Goal: Task Accomplishment & Management: Manage account settings

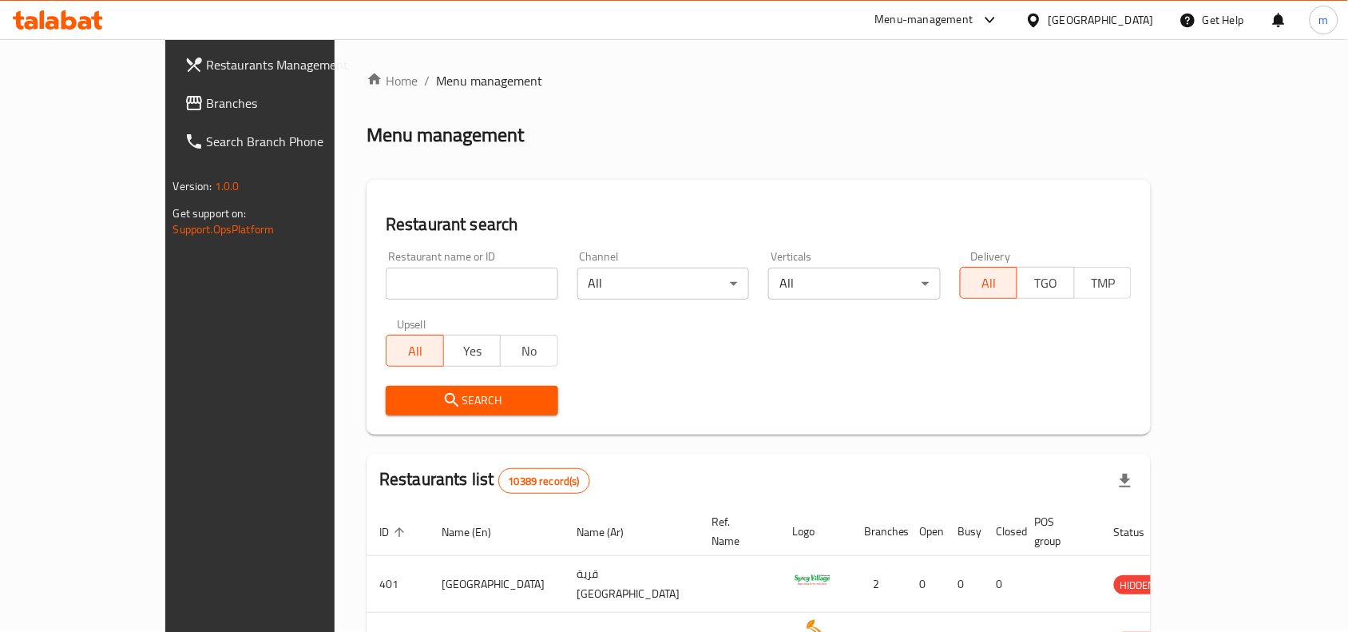
click at [207, 109] on span "Branches" at bounding box center [292, 102] width 171 height 19
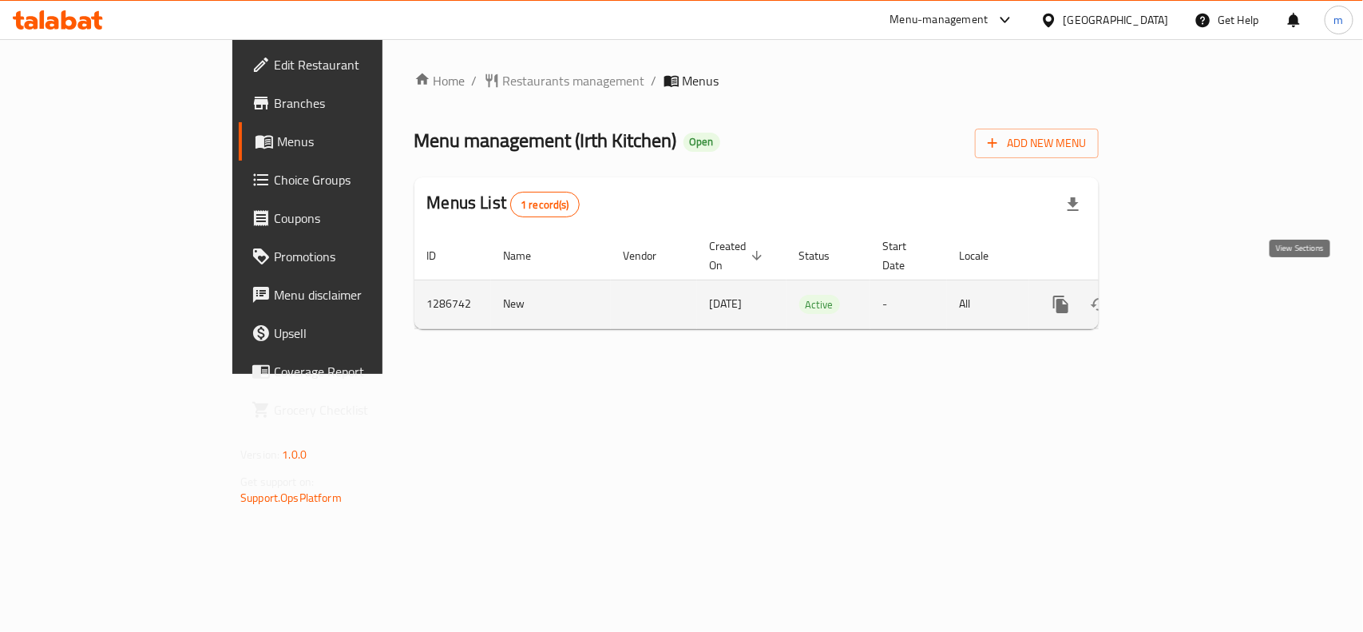
click at [1186, 295] on icon "enhanced table" at bounding box center [1176, 304] width 19 height 19
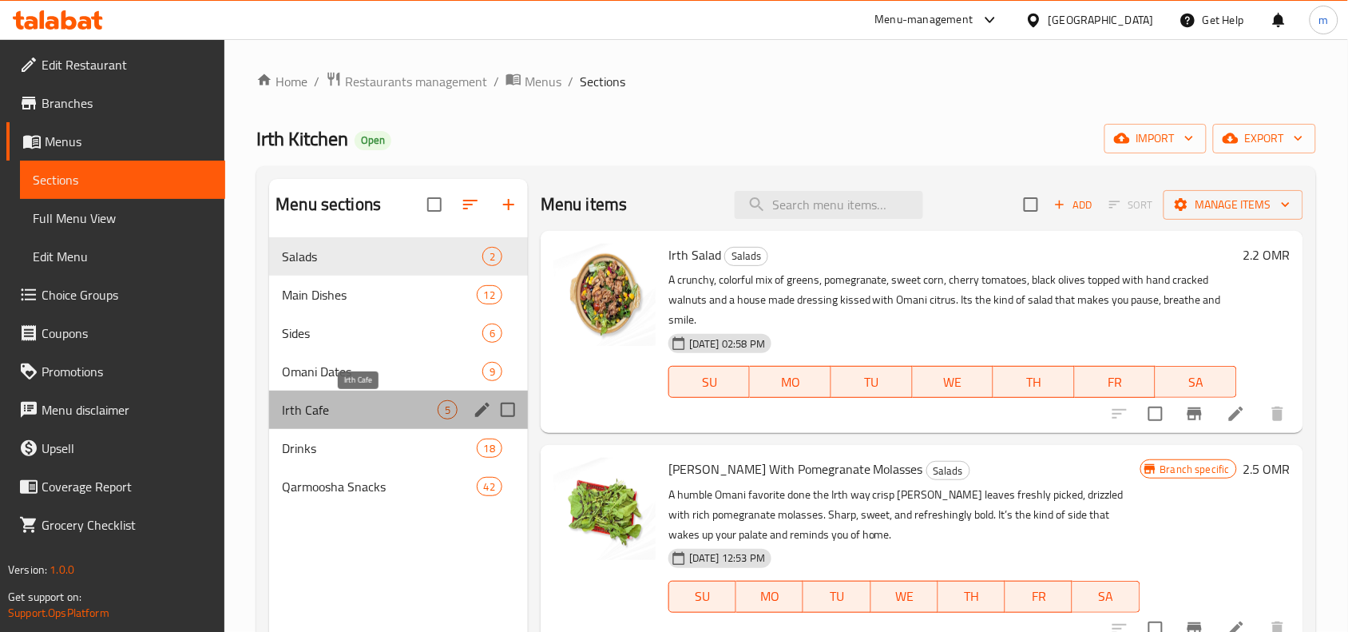
click at [294, 406] on span "Irth Cafe" at bounding box center [360, 409] width 156 height 19
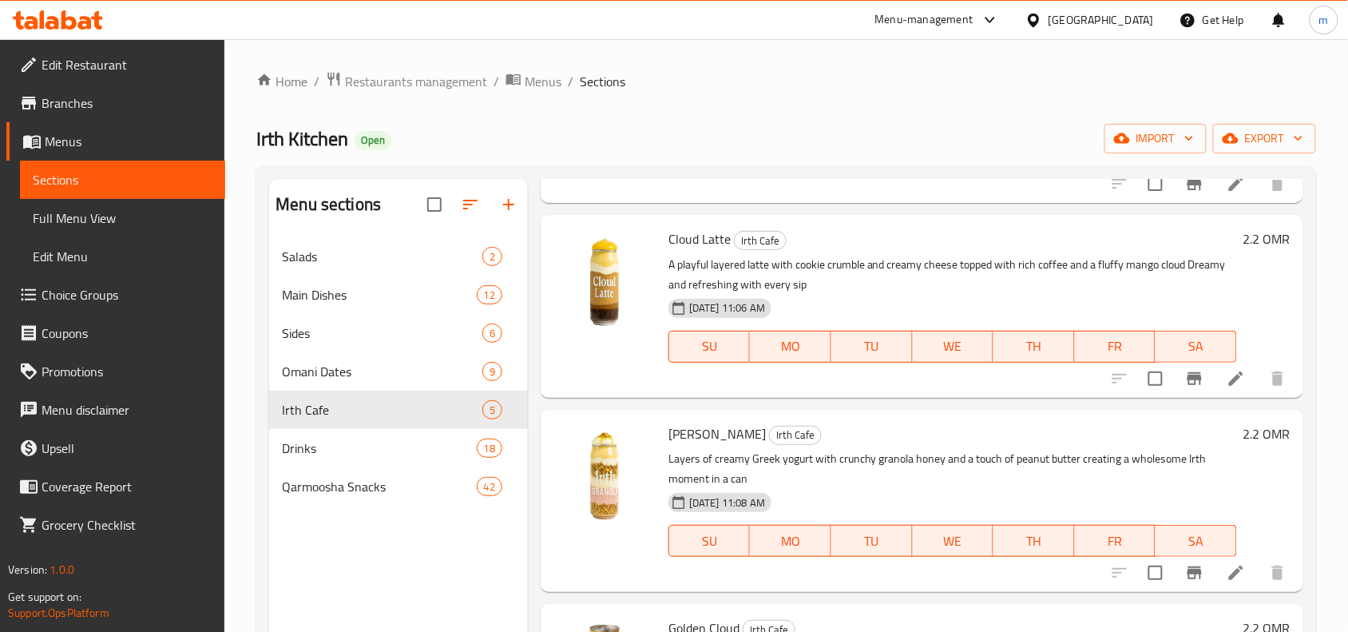
scroll to position [379, 0]
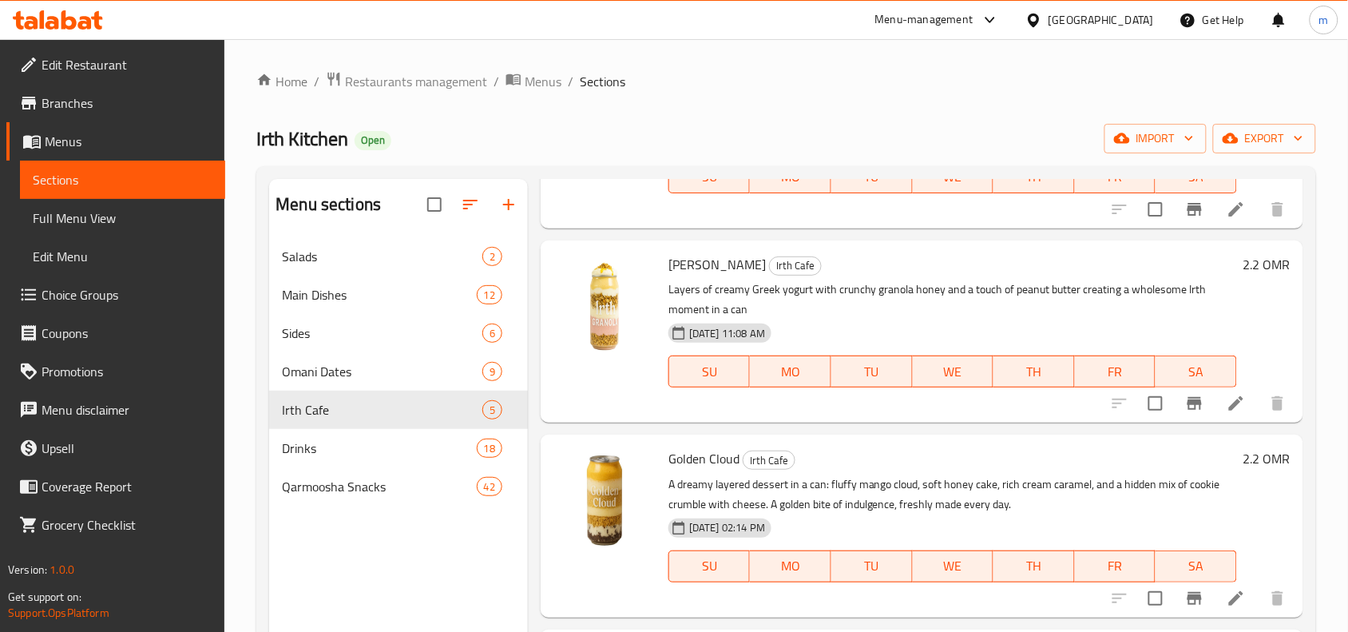
drag, startPoint x: 86, startPoint y: 265, endPoint x: 342, endPoint y: 297, distance: 257.5
click at [342, 297] on span "Main Dishes" at bounding box center [379, 294] width 194 height 19
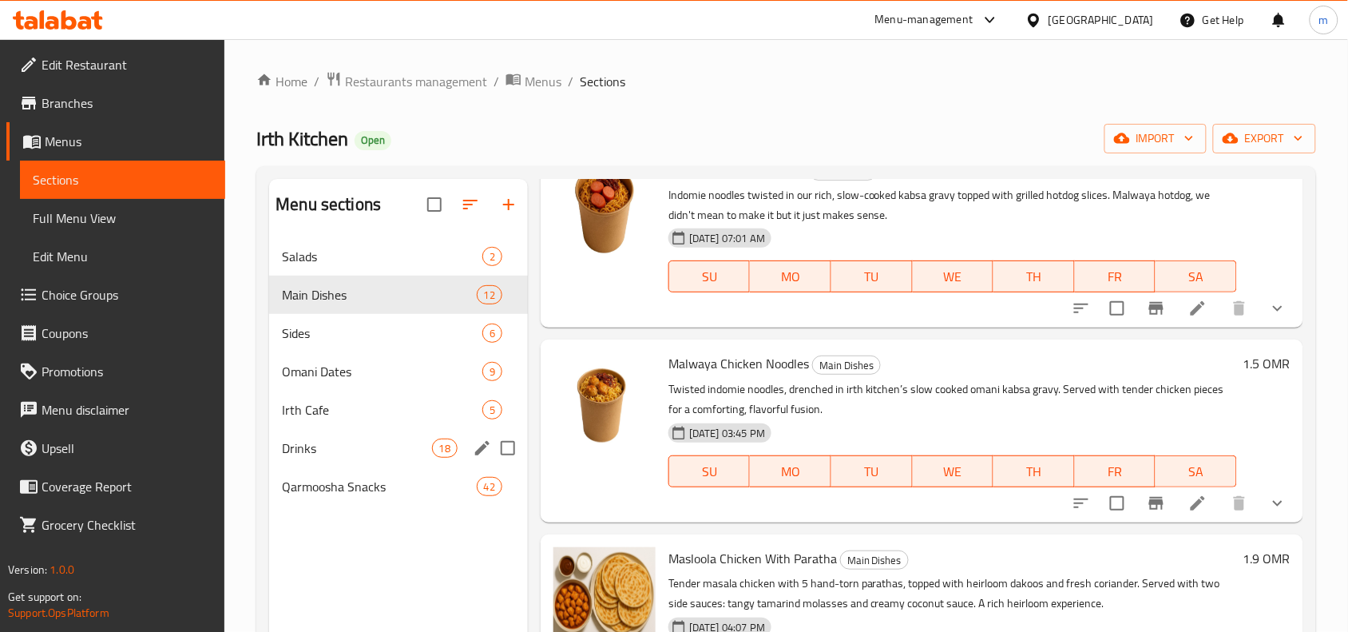
scroll to position [1497, 0]
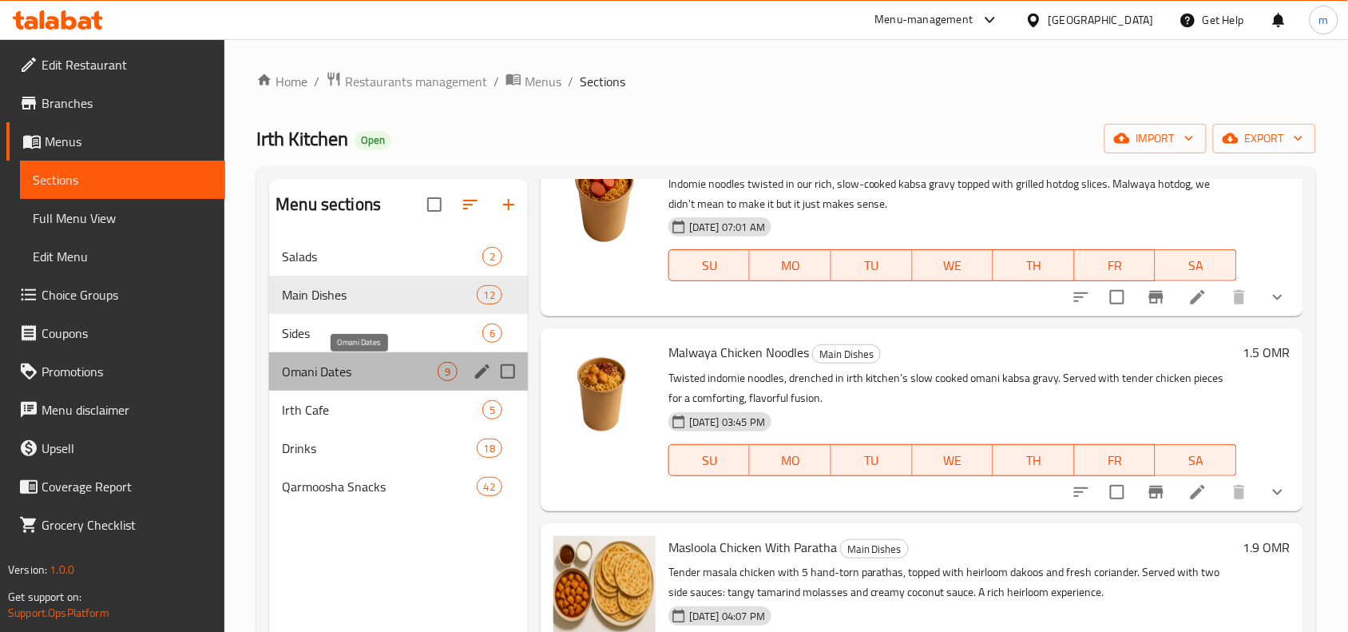
drag, startPoint x: 307, startPoint y: 376, endPoint x: 469, endPoint y: 398, distance: 162.7
click at [307, 376] on span "Omani Dates" at bounding box center [360, 371] width 156 height 19
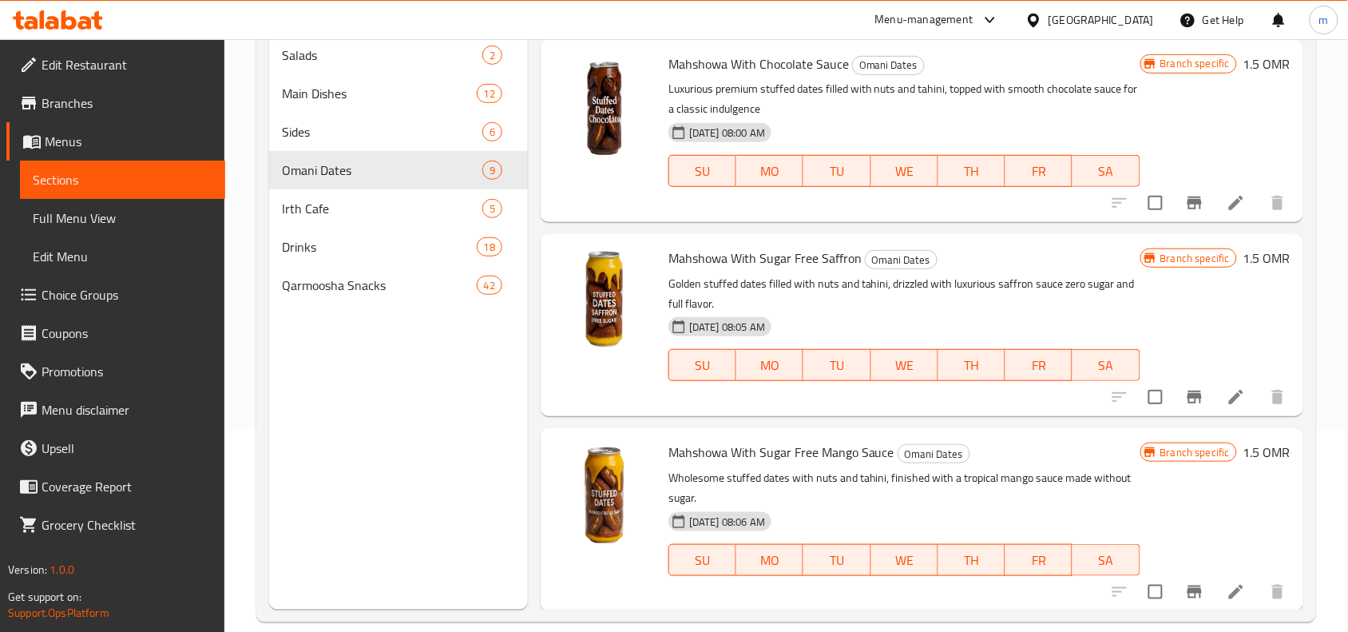
scroll to position [224, 0]
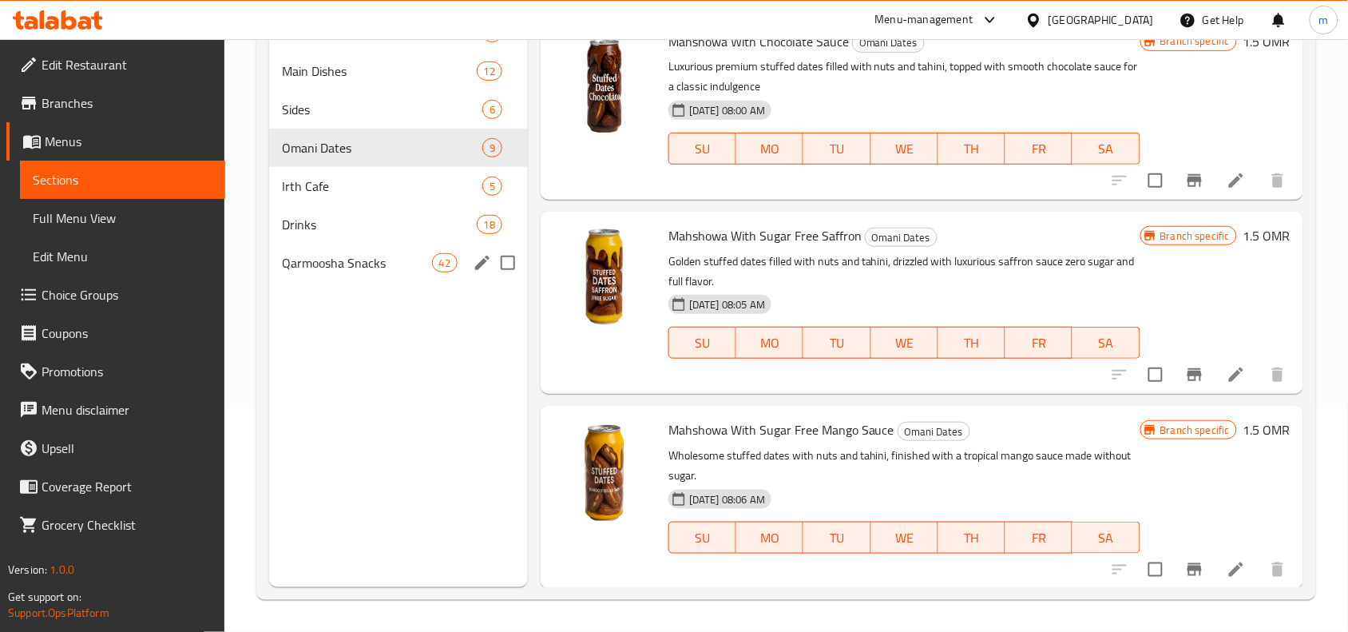
click at [330, 257] on span "Qarmoosha Snacks" at bounding box center [356, 262] width 149 height 19
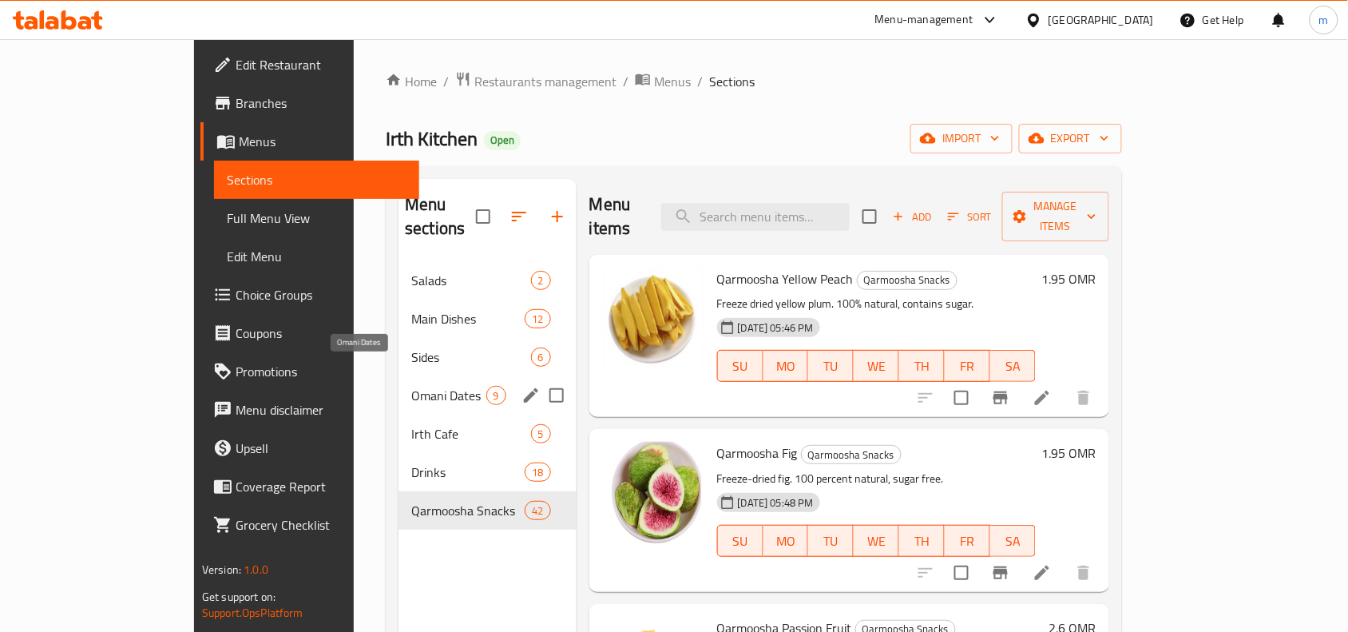
click at [411, 386] on span "Omani Dates" at bounding box center [448, 395] width 74 height 19
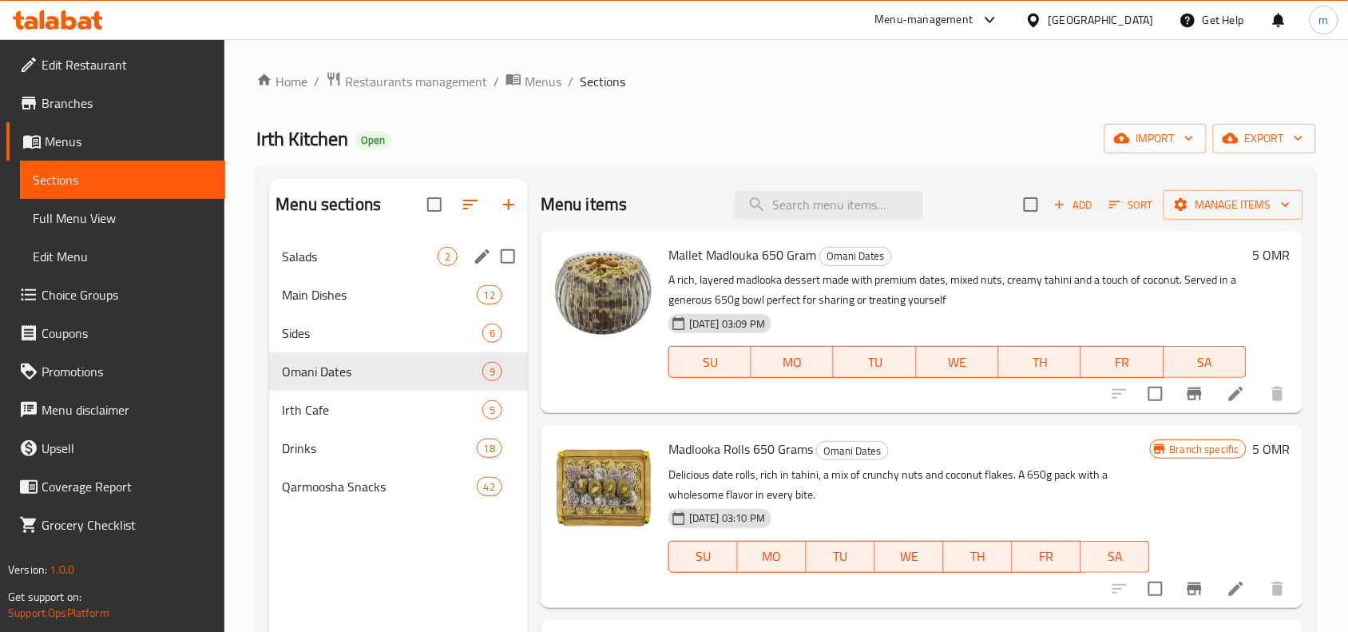
click at [330, 269] on div "Salads 2" at bounding box center [398, 256] width 259 height 38
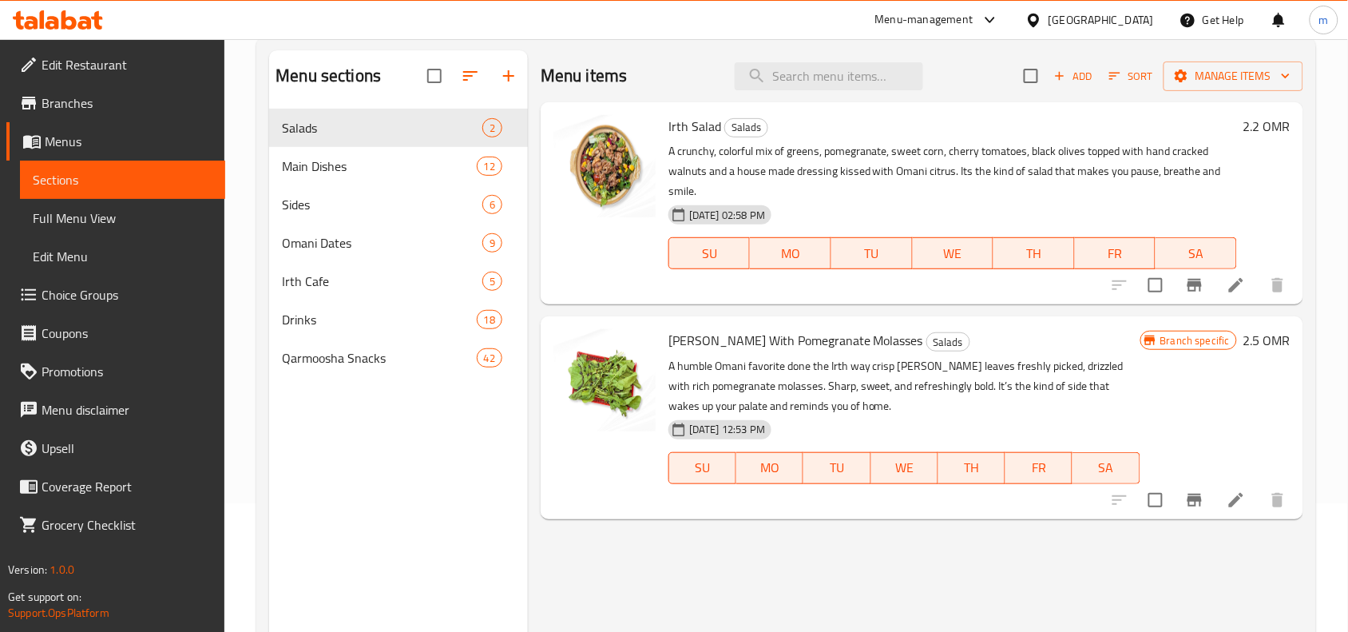
scroll to position [100, 0]
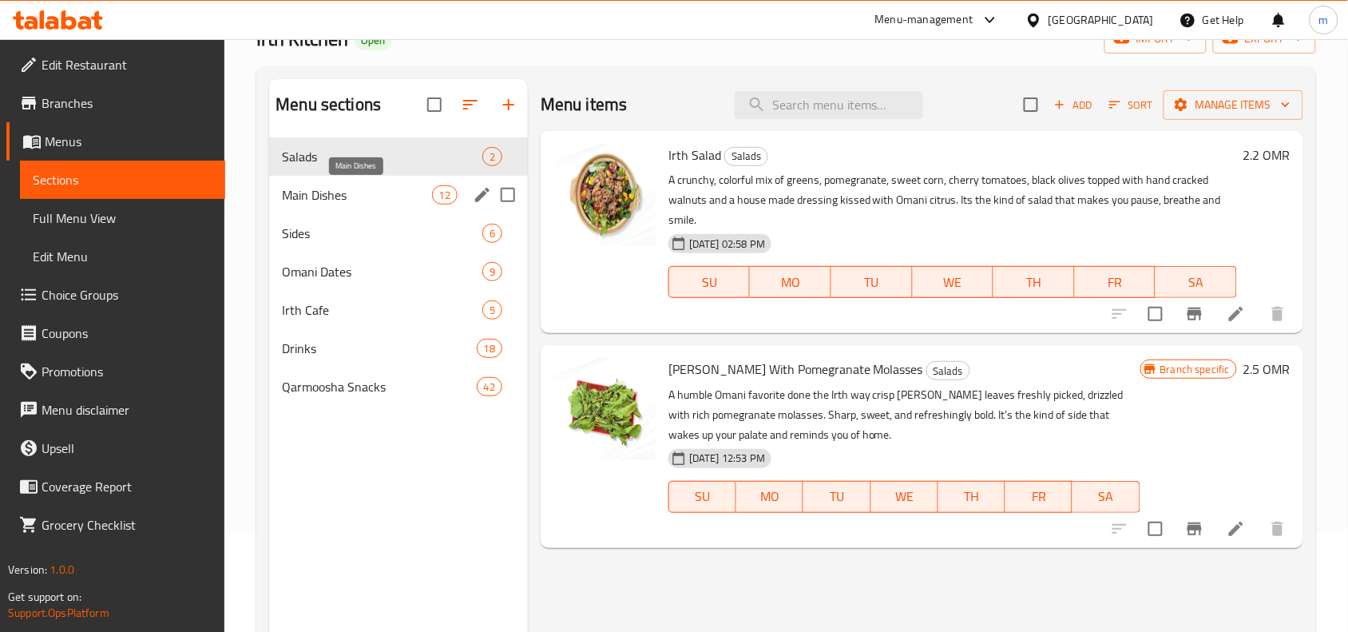
click at [314, 193] on span "Main Dishes" at bounding box center [356, 194] width 149 height 19
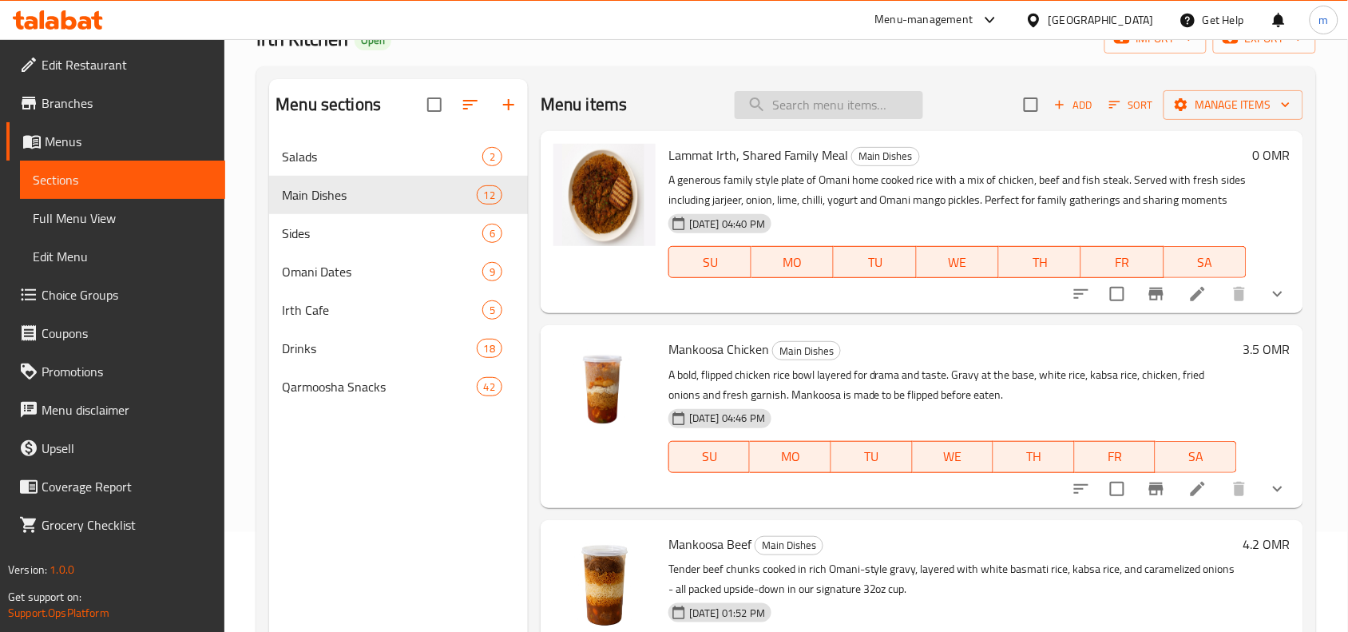
click at [796, 101] on input "search" at bounding box center [829, 105] width 188 height 28
paste input "Stuffed Dates"
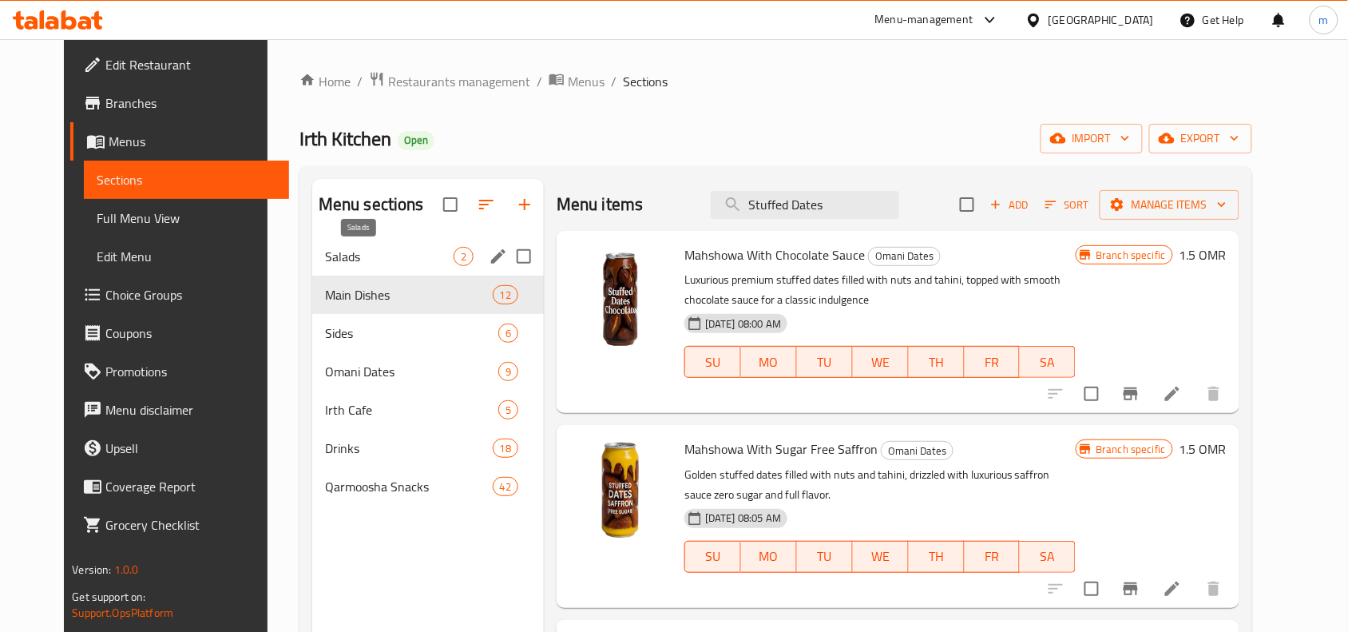
type input "Stuffed Dates"
click at [403, 254] on span "Salads" at bounding box center [389, 256] width 129 height 19
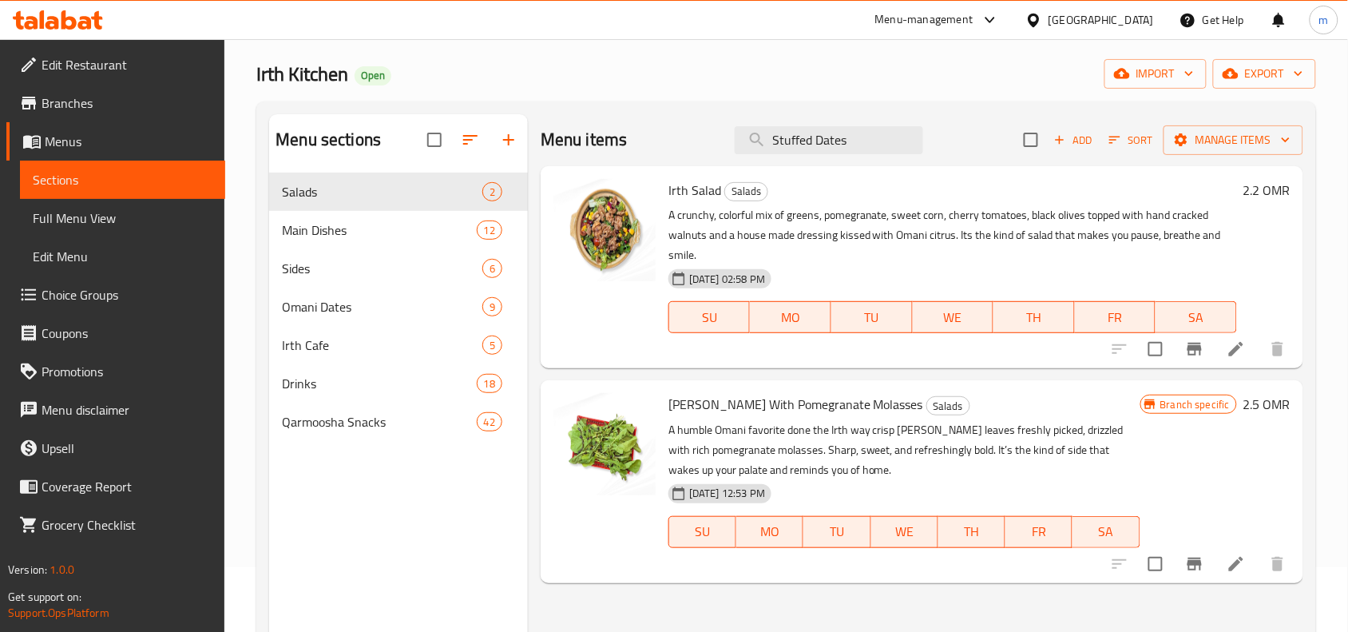
scroll to position [100, 0]
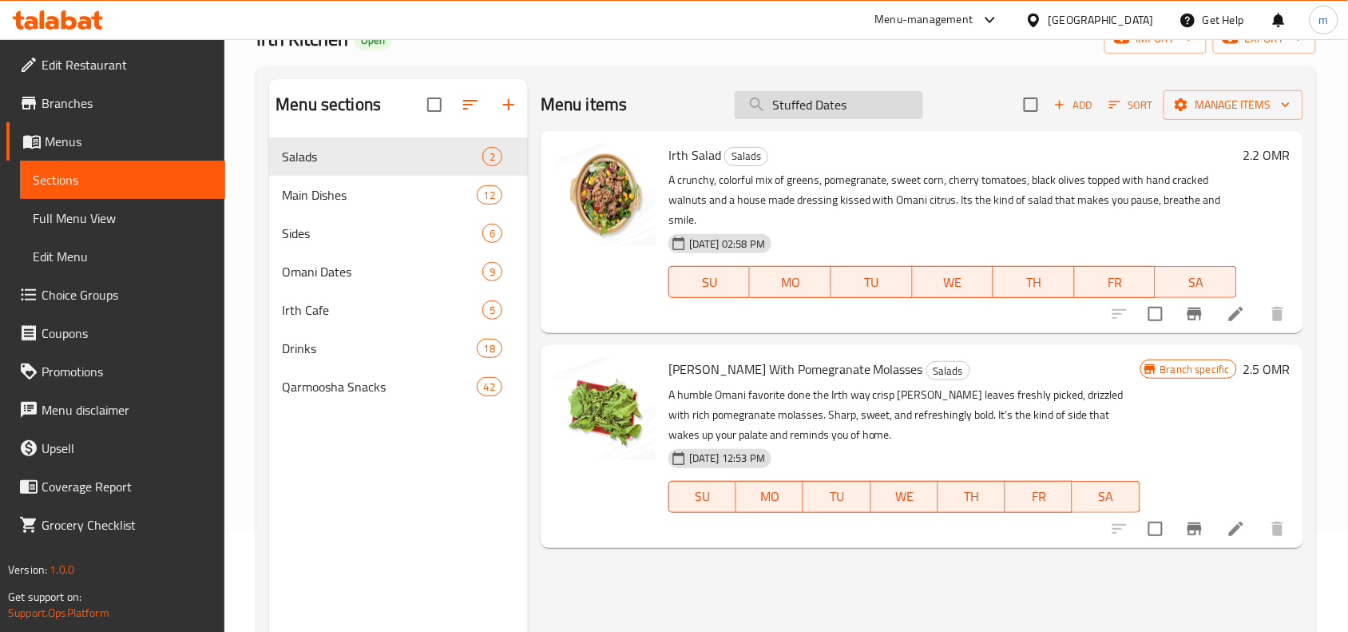
click at [863, 113] on input "Stuffed Dates" at bounding box center [829, 105] width 188 height 28
click at [328, 281] on span "Omani Dates" at bounding box center [360, 271] width 156 height 19
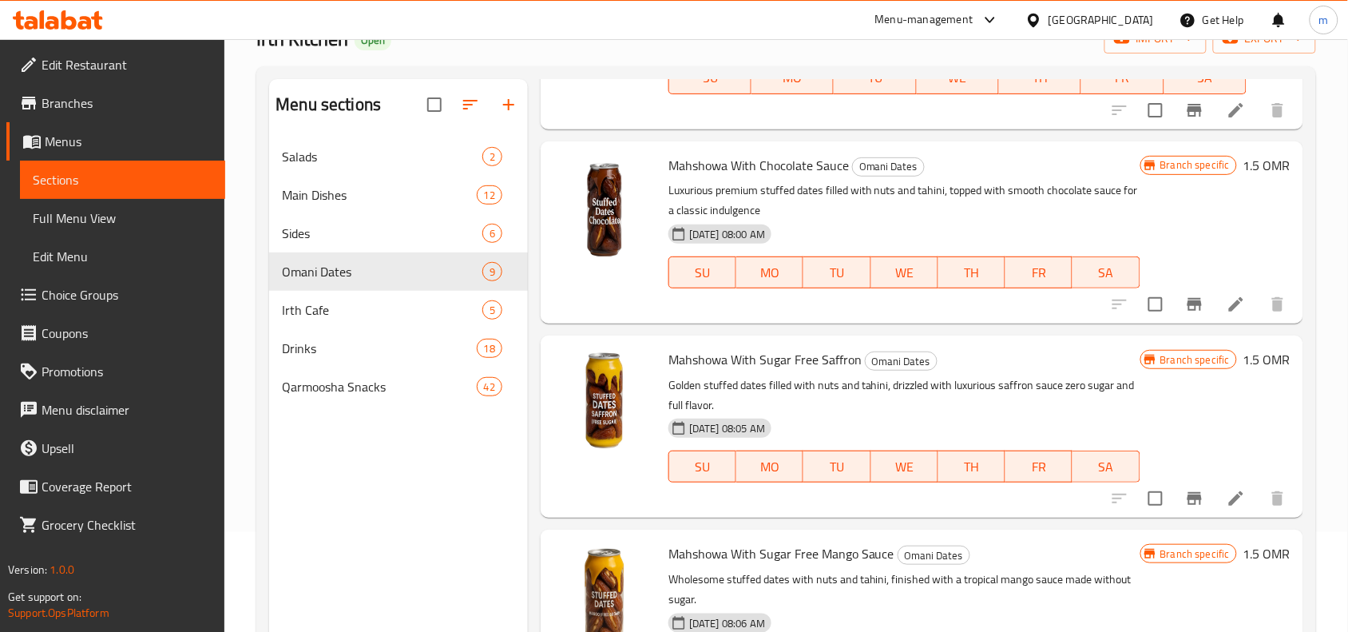
scroll to position [224, 0]
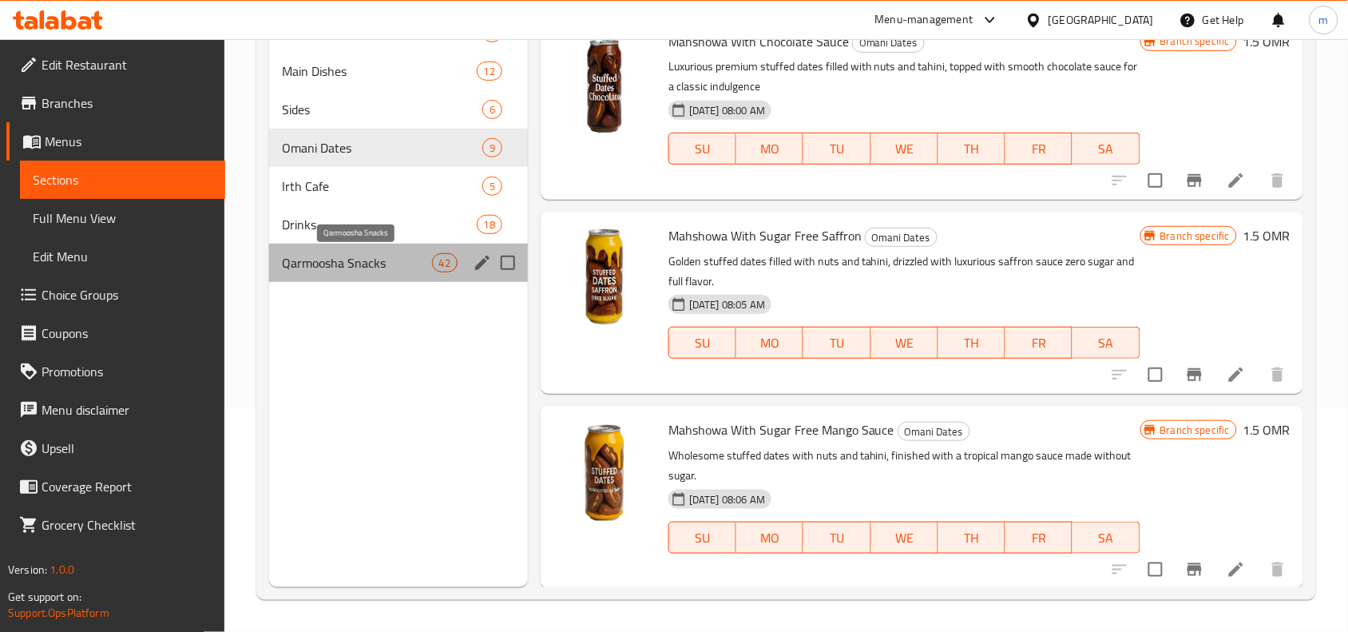
click at [328, 269] on span "Qarmoosha Snacks" at bounding box center [356, 262] width 149 height 19
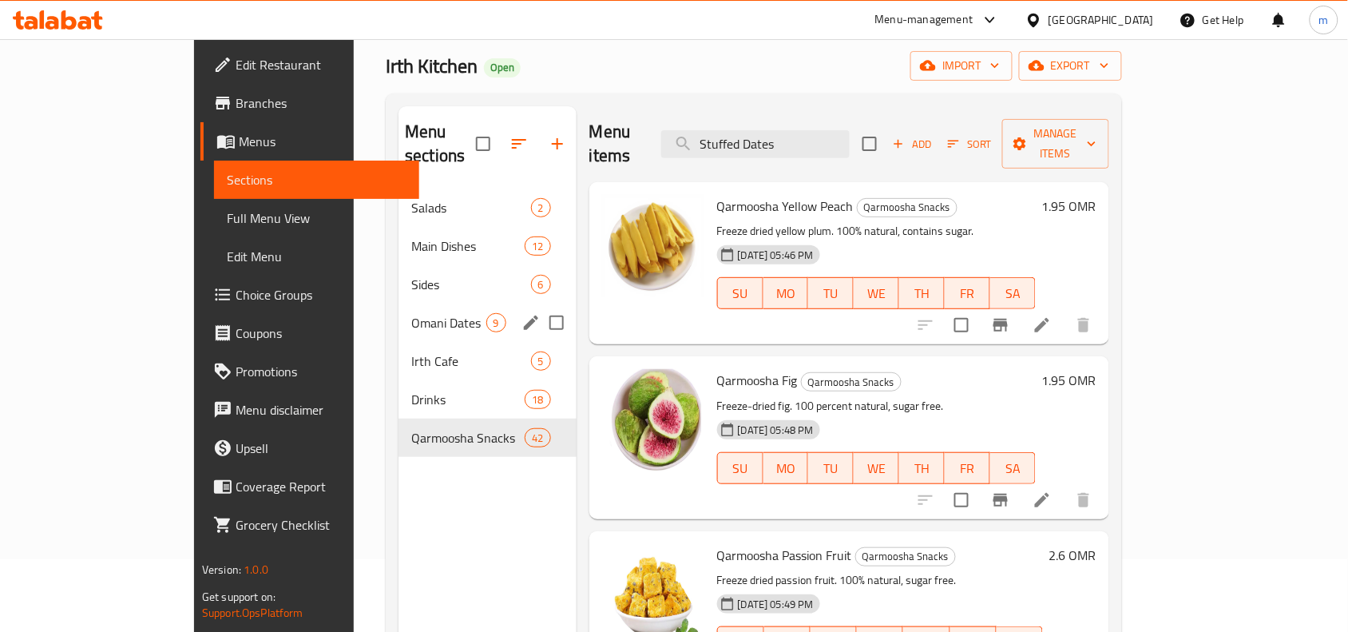
scroll to position [100, 0]
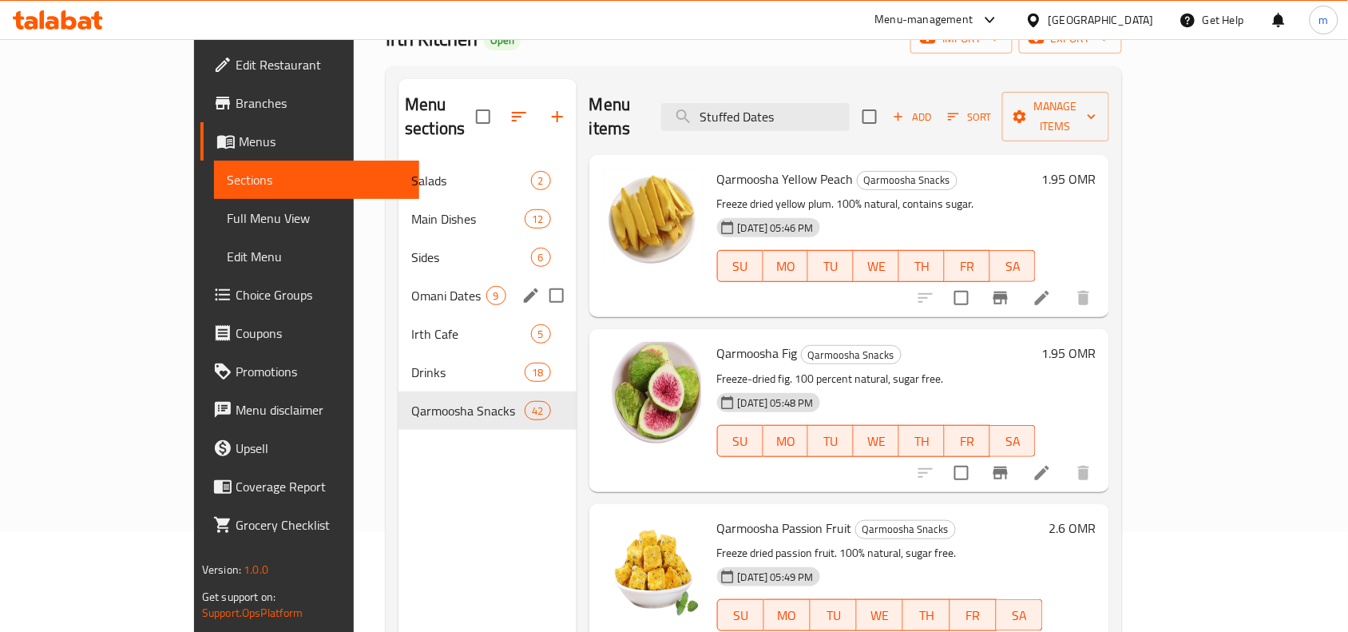
click at [398, 276] on div "Omani Dates 9" at bounding box center [486, 295] width 177 height 38
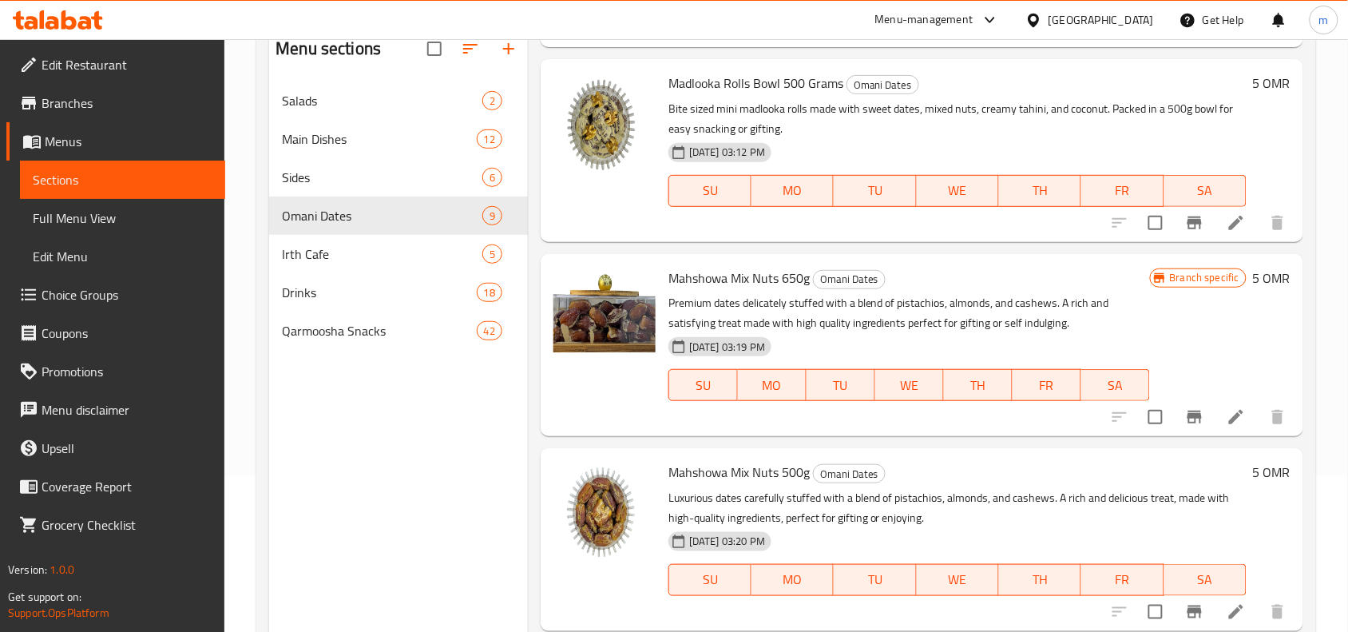
scroll to position [200, 0]
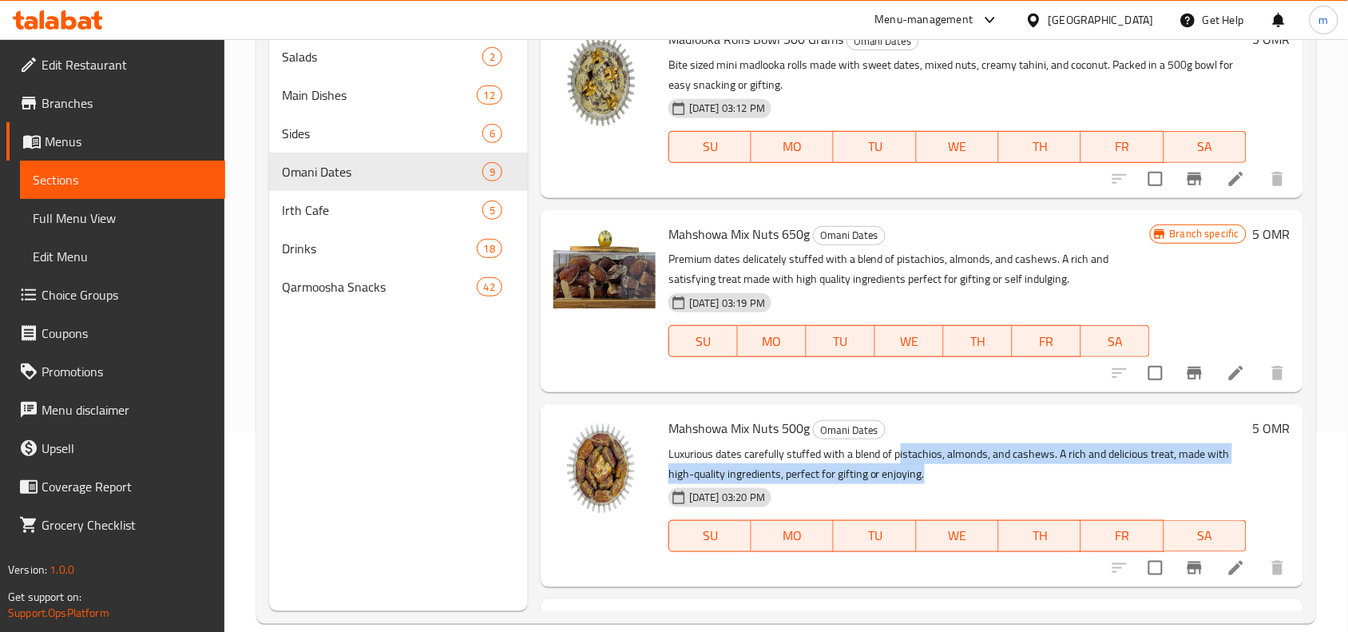
drag, startPoint x: 900, startPoint y: 456, endPoint x: 1022, endPoint y: 464, distance: 122.4
click at [1022, 464] on p "Luxurious dates carefully stuffed with a blend of pistachios, almonds, and cash…" at bounding box center [957, 464] width 578 height 40
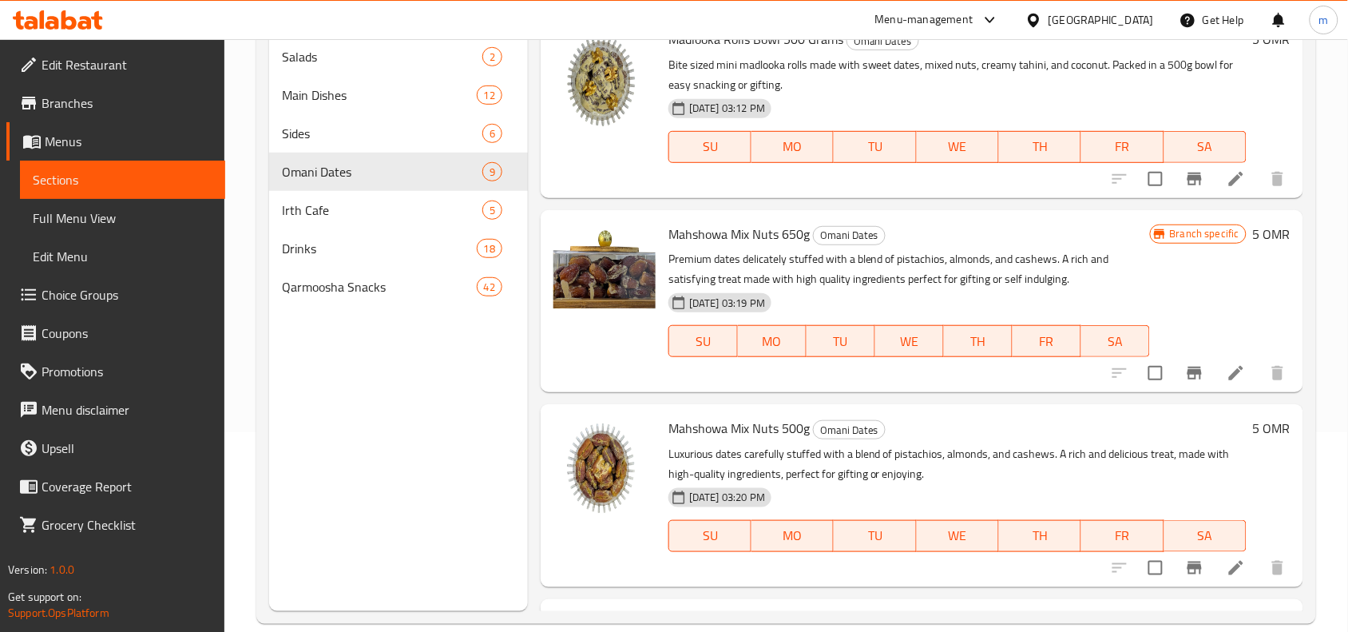
click at [885, 462] on p "Luxurious dates carefully stuffed with a blend of pistachios, almonds, and cash…" at bounding box center [957, 464] width 578 height 40
drag, startPoint x: 892, startPoint y: 452, endPoint x: 953, endPoint y: 450, distance: 60.7
click at [953, 450] on p "Luxurious dates carefully stuffed with a blend of pistachios, almonds, and cash…" at bounding box center [957, 464] width 578 height 40
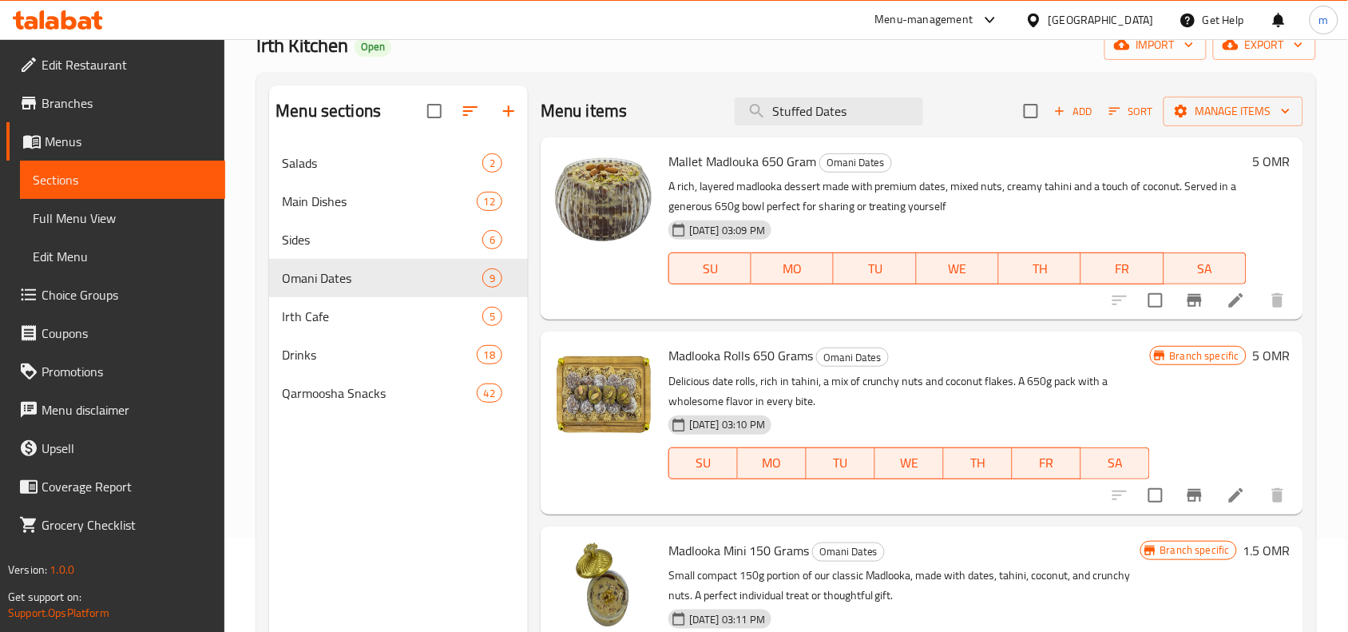
scroll to position [0, 0]
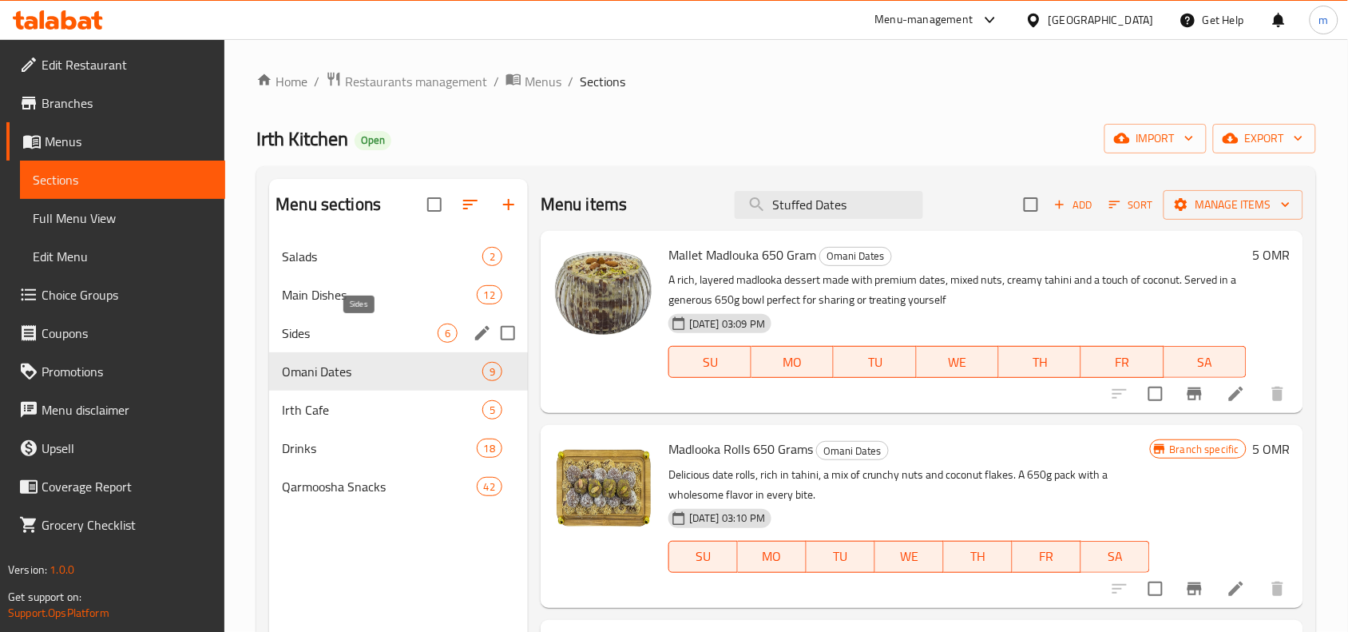
click at [339, 326] on span "Sides" at bounding box center [360, 332] width 156 height 19
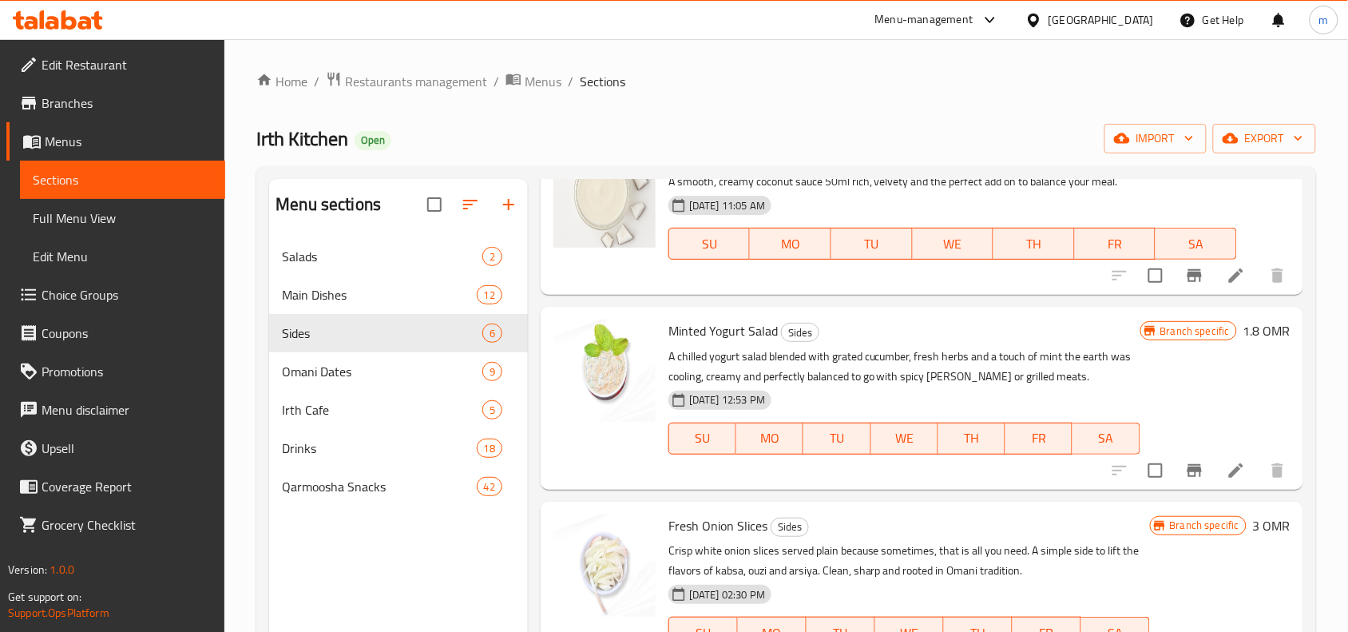
scroll to position [533, 0]
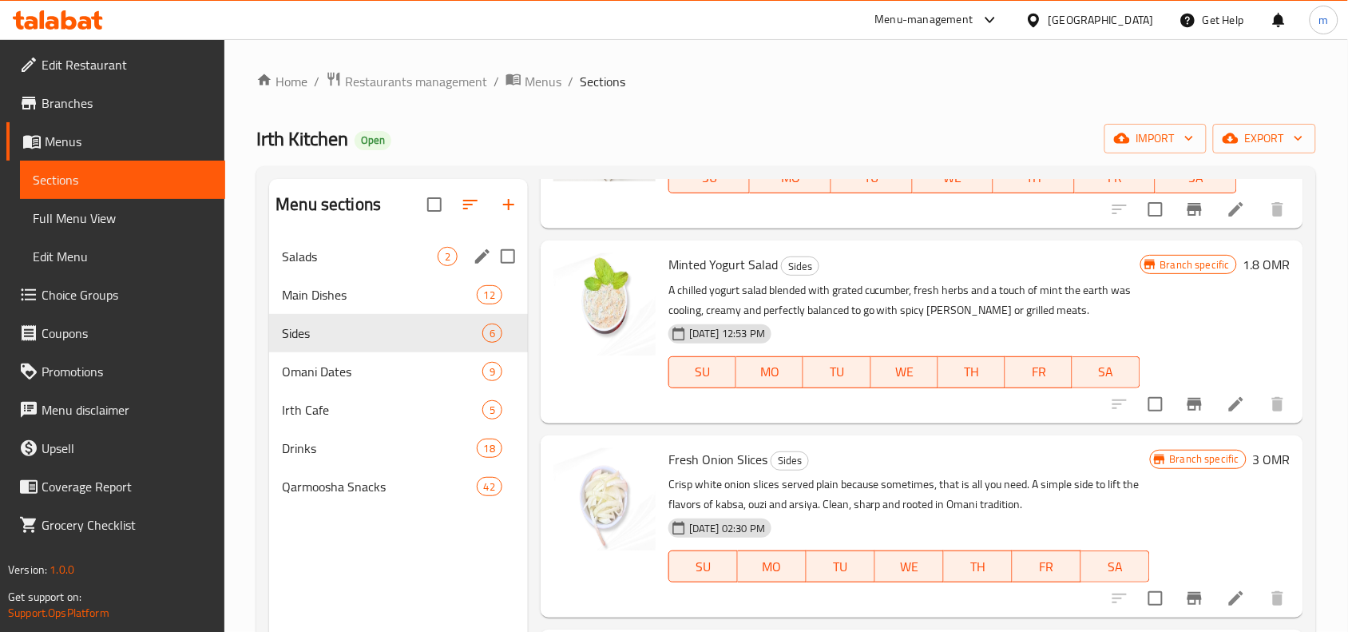
click at [334, 266] on div "Salads 2" at bounding box center [398, 256] width 259 height 38
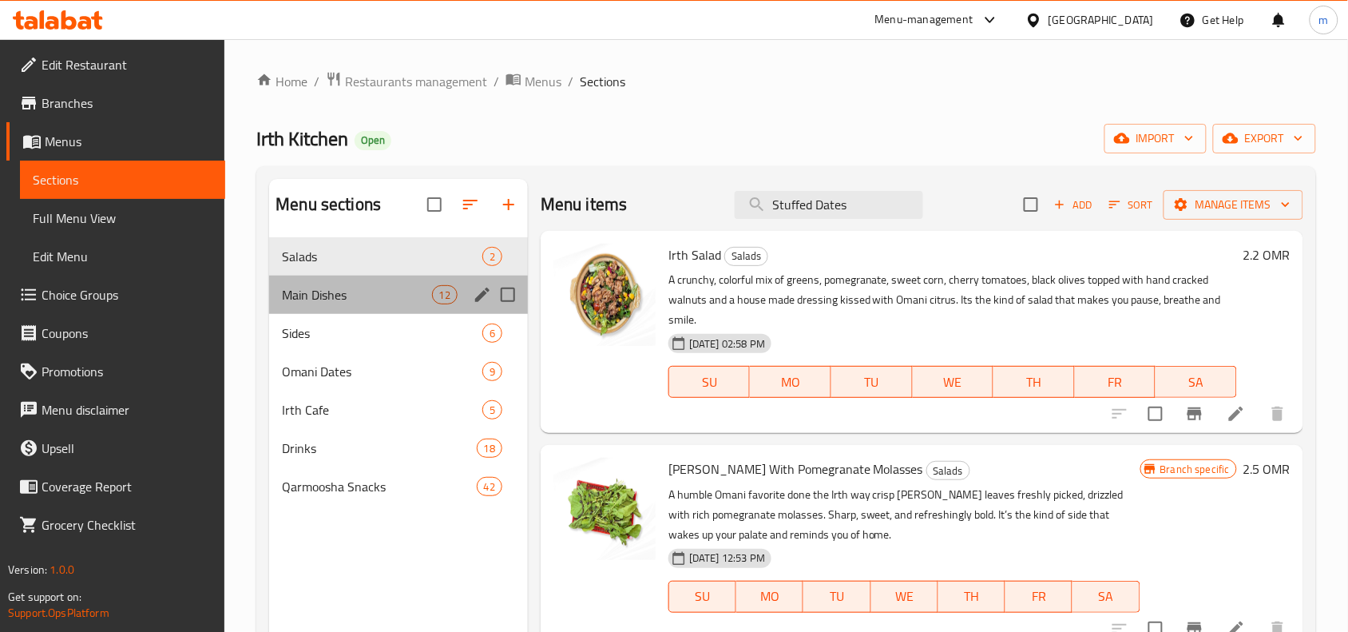
click at [343, 279] on div "Main Dishes 12" at bounding box center [398, 294] width 259 height 38
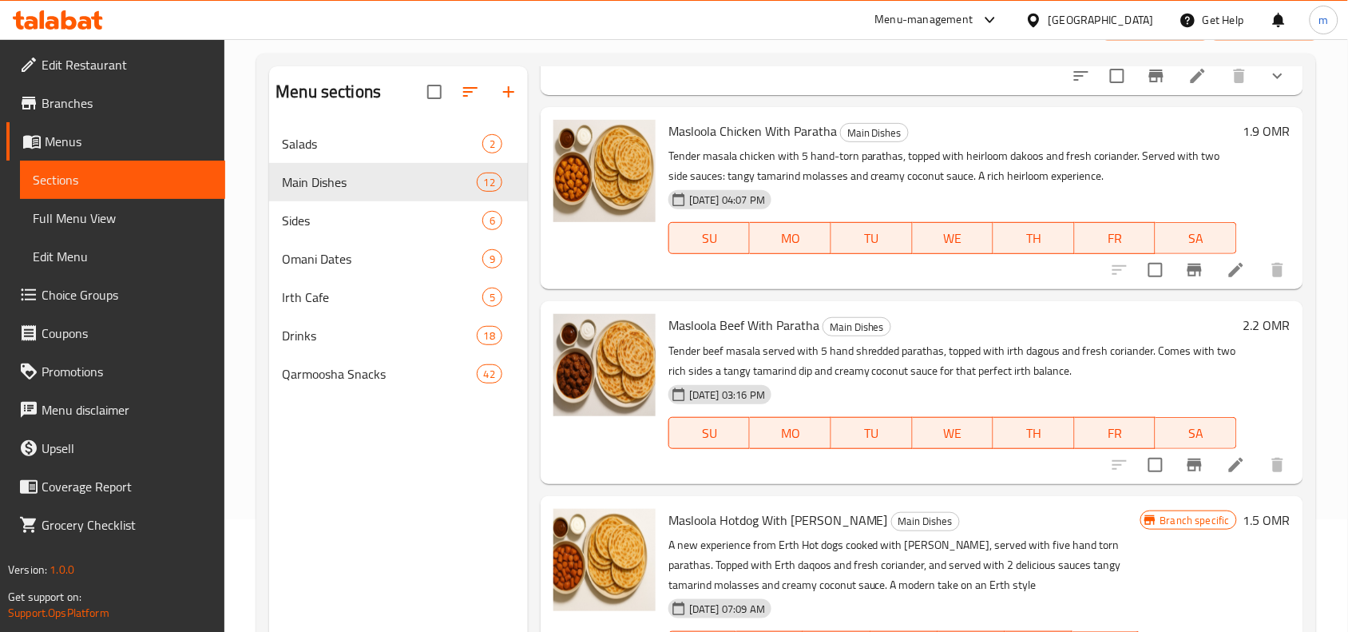
scroll to position [224, 0]
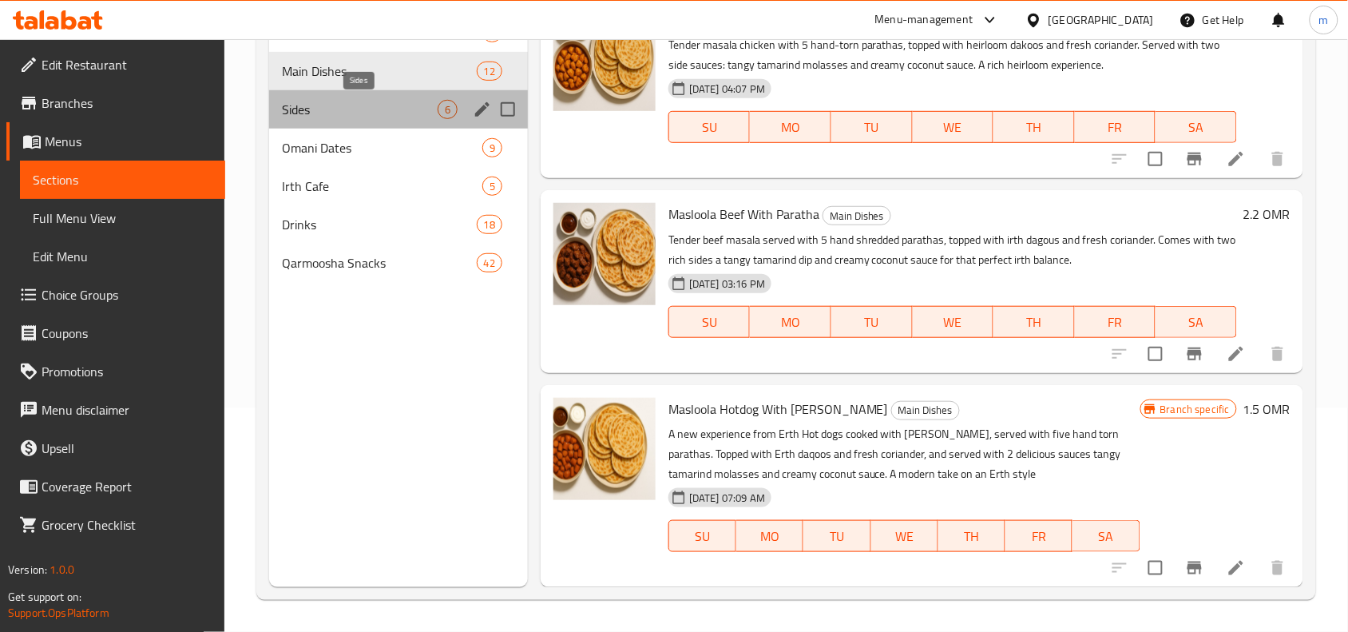
click at [290, 109] on span "Sides" at bounding box center [360, 109] width 156 height 19
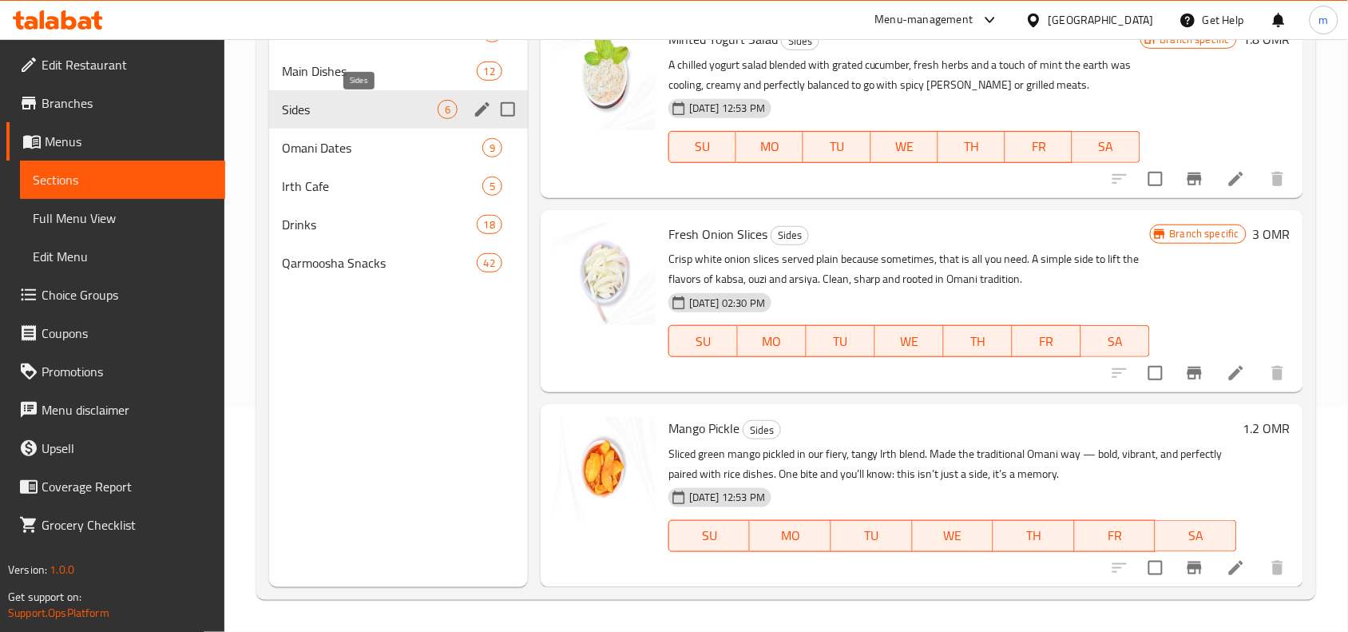
scroll to position [533, 0]
click at [327, 220] on span "Drinks" at bounding box center [356, 224] width 149 height 19
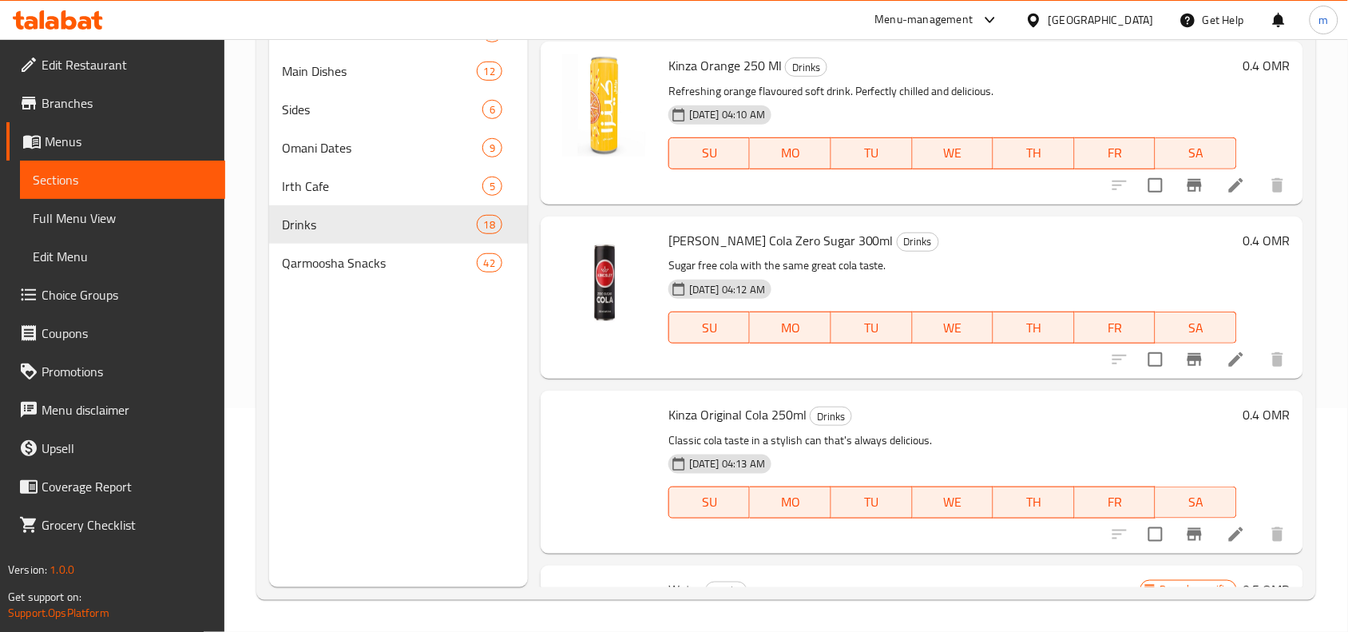
scroll to position [2705, 0]
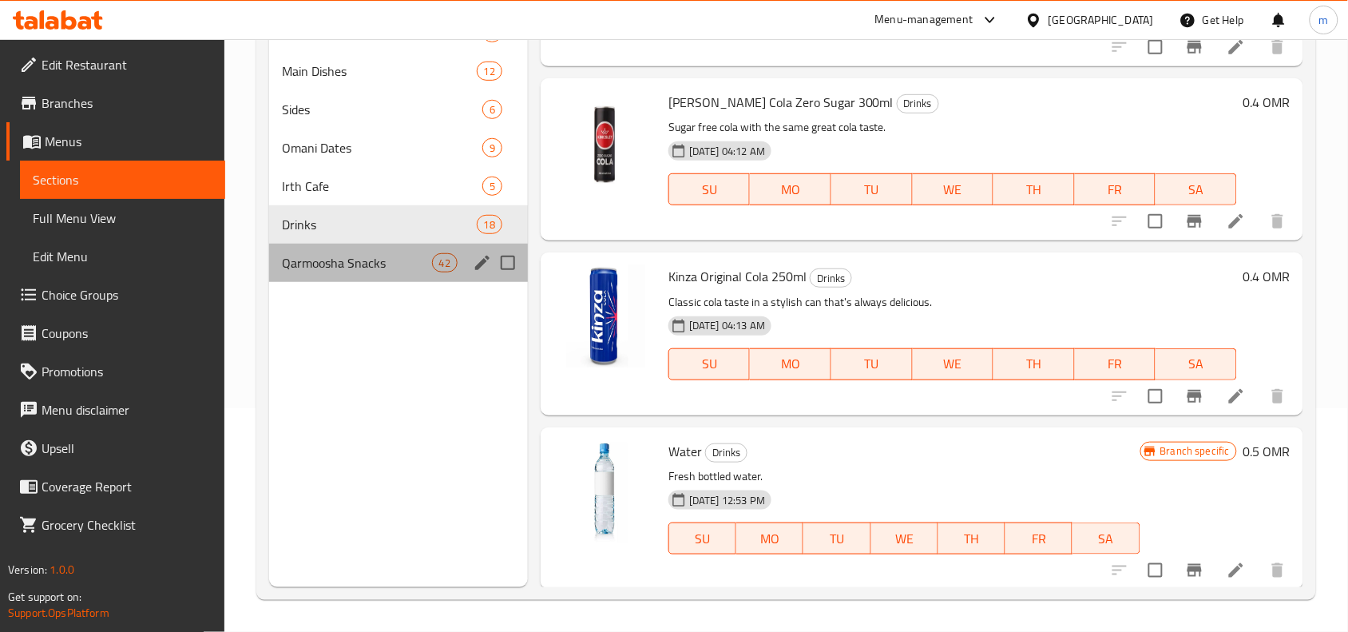
click at [299, 273] on div "Qarmoosha Snacks 42" at bounding box center [398, 263] width 259 height 38
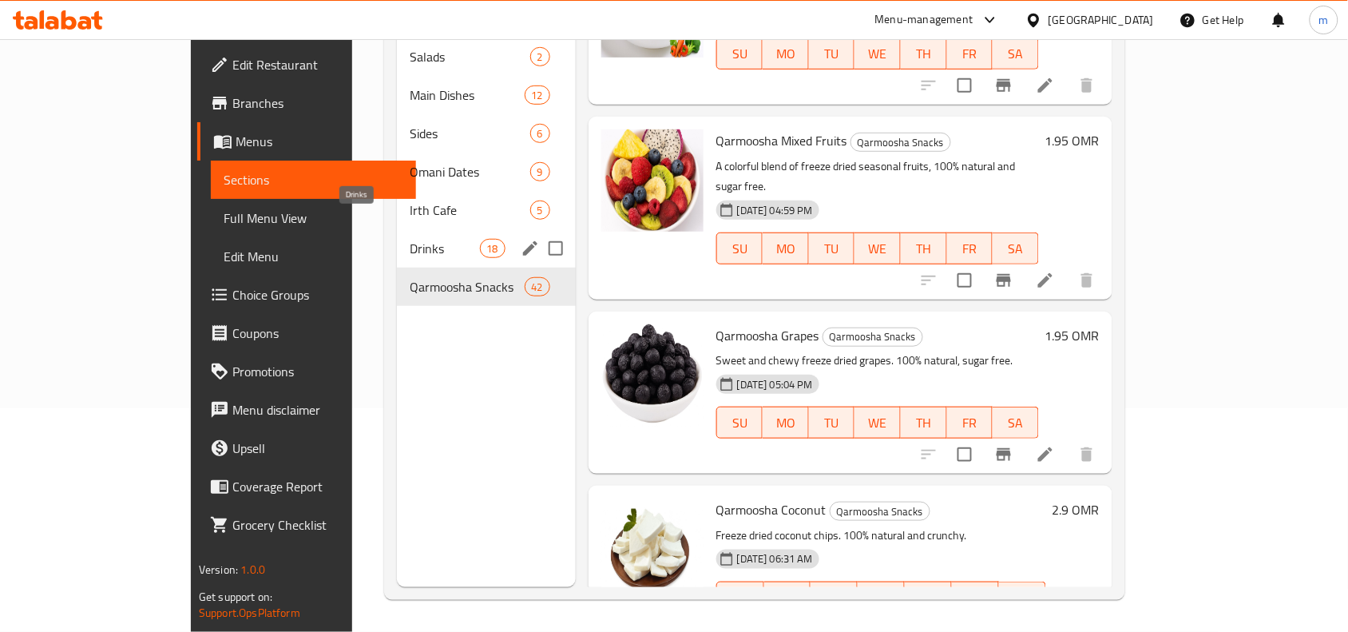
click at [424, 239] on span "Drinks" at bounding box center [445, 248] width 70 height 19
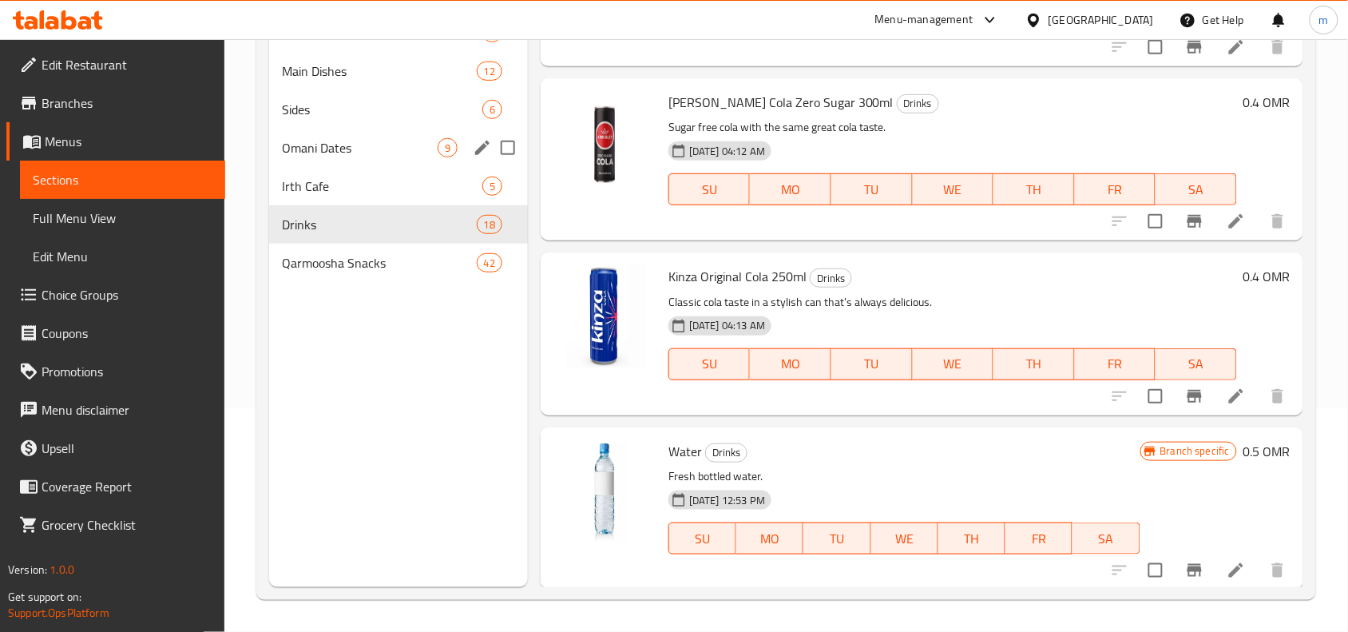
click at [376, 176] on span "Irth Cafe" at bounding box center [382, 185] width 200 height 19
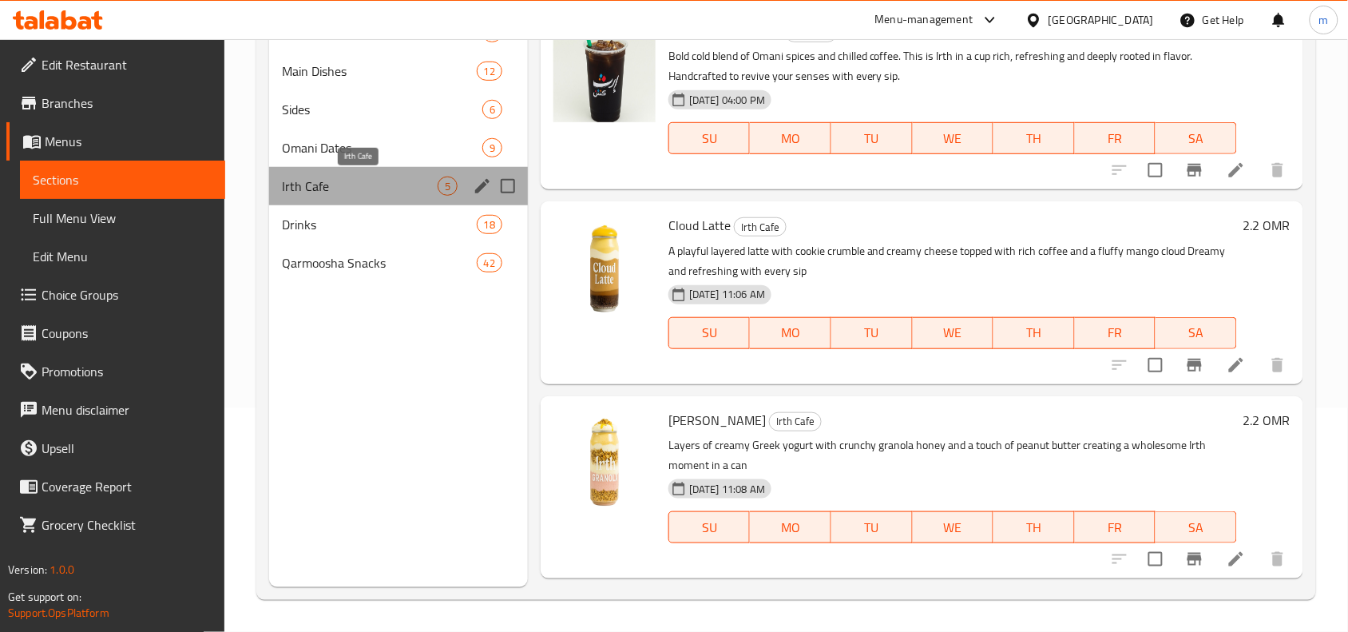
click at [359, 181] on span "Irth Cafe" at bounding box center [360, 185] width 156 height 19
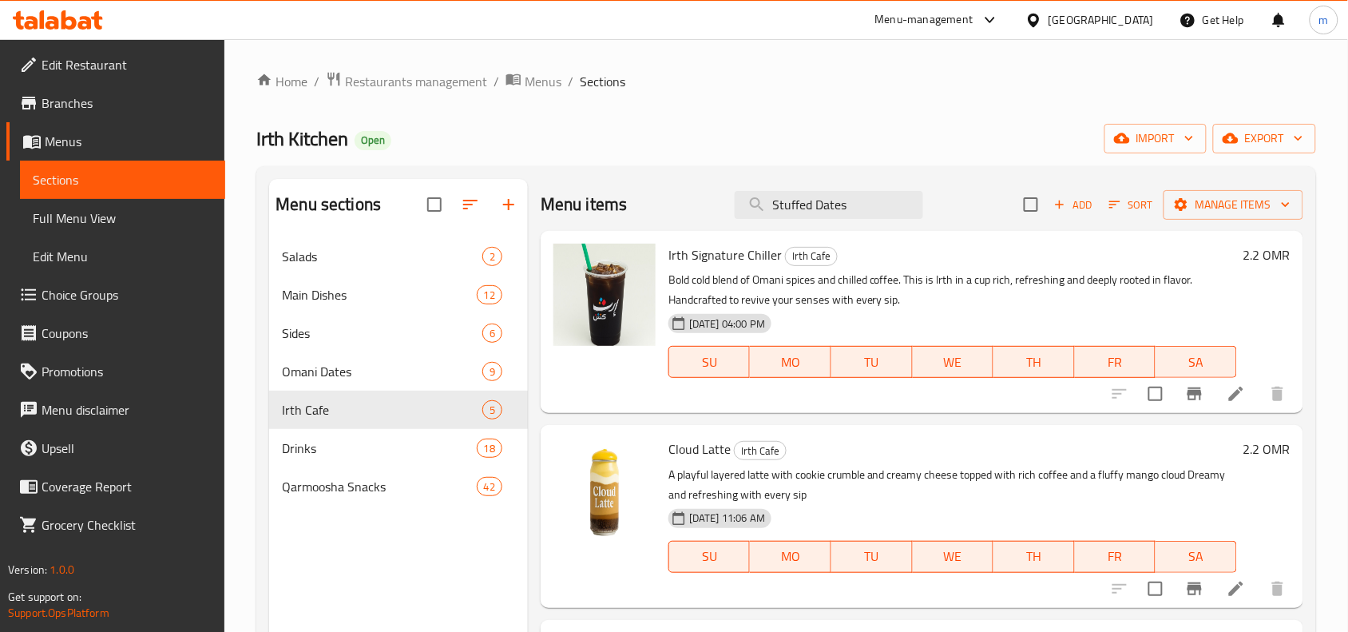
drag, startPoint x: 864, startPoint y: 201, endPoint x: 421, endPoint y: 204, distance: 443.2
click at [424, 204] on div "Menu sections Salads 2 Main Dishes 12 Sides 6 Omani Dates 9 Irth Cafe 5 Drinks …" at bounding box center [786, 495] width 1034 height 632
click at [703, 94] on div "Home / Restaurants management / Menus / Sections Irth Kitchen Open import expor…" at bounding box center [786, 447] width 1060 height 752
click at [343, 403] on span "Irth Cafe" at bounding box center [360, 409] width 156 height 19
click at [1042, 12] on icon at bounding box center [1033, 20] width 17 height 17
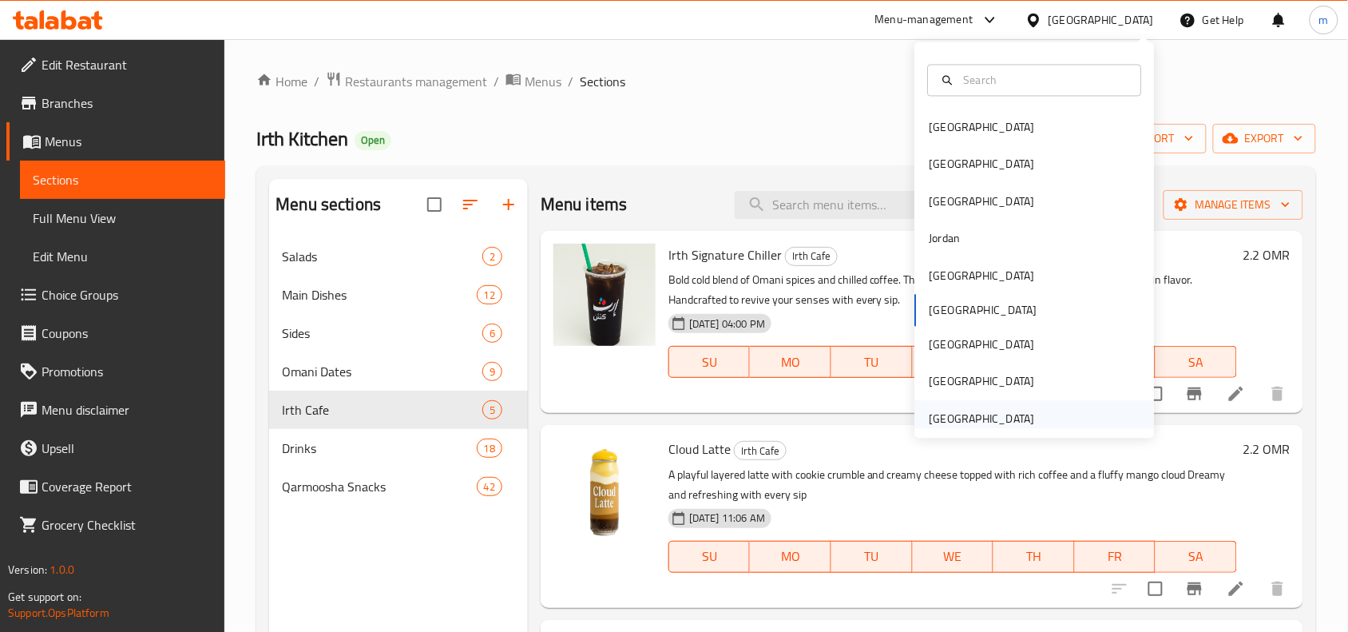
click at [1009, 423] on div "[GEOGRAPHIC_DATA]" at bounding box center [981, 419] width 105 height 18
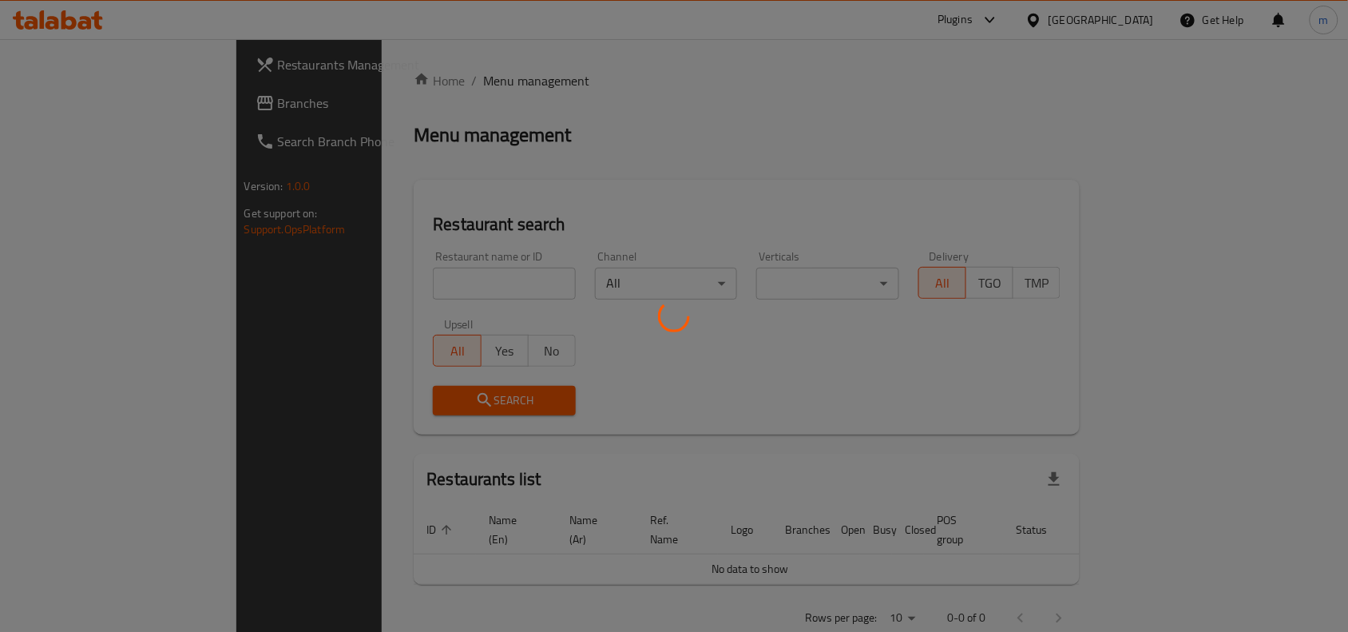
click at [96, 117] on div at bounding box center [674, 316] width 1348 height 632
click at [89, 102] on div at bounding box center [674, 316] width 1348 height 632
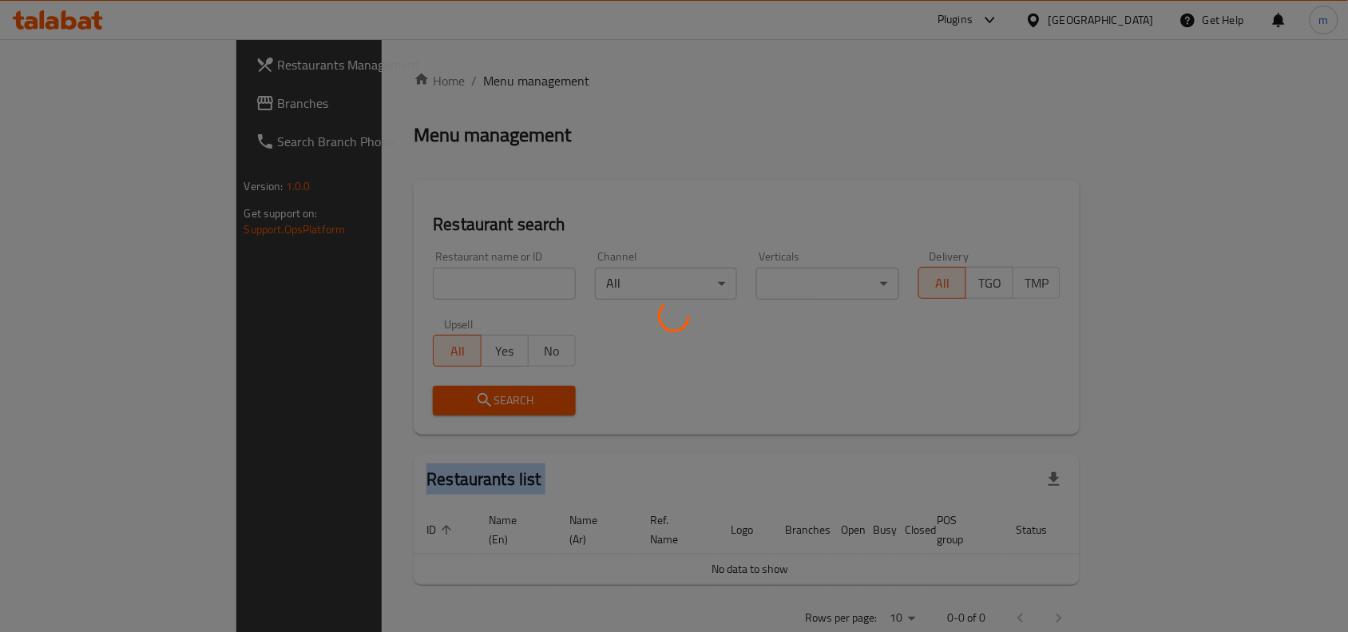
click at [89, 102] on div at bounding box center [674, 316] width 1348 height 632
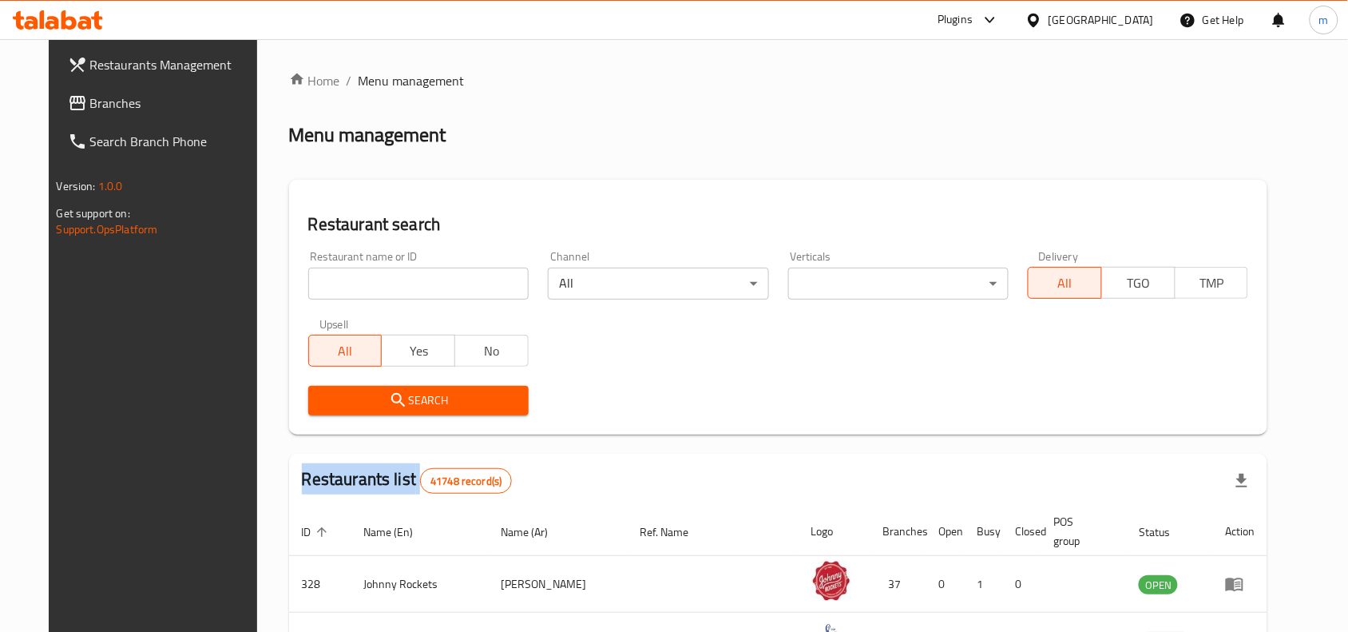
click at [89, 102] on div "Restaurants Management Branches Search Branch Phone Version: 1.0.0 Get support …" at bounding box center [674, 566] width 1251 height 1054
click at [90, 102] on span "Branches" at bounding box center [175, 102] width 171 height 19
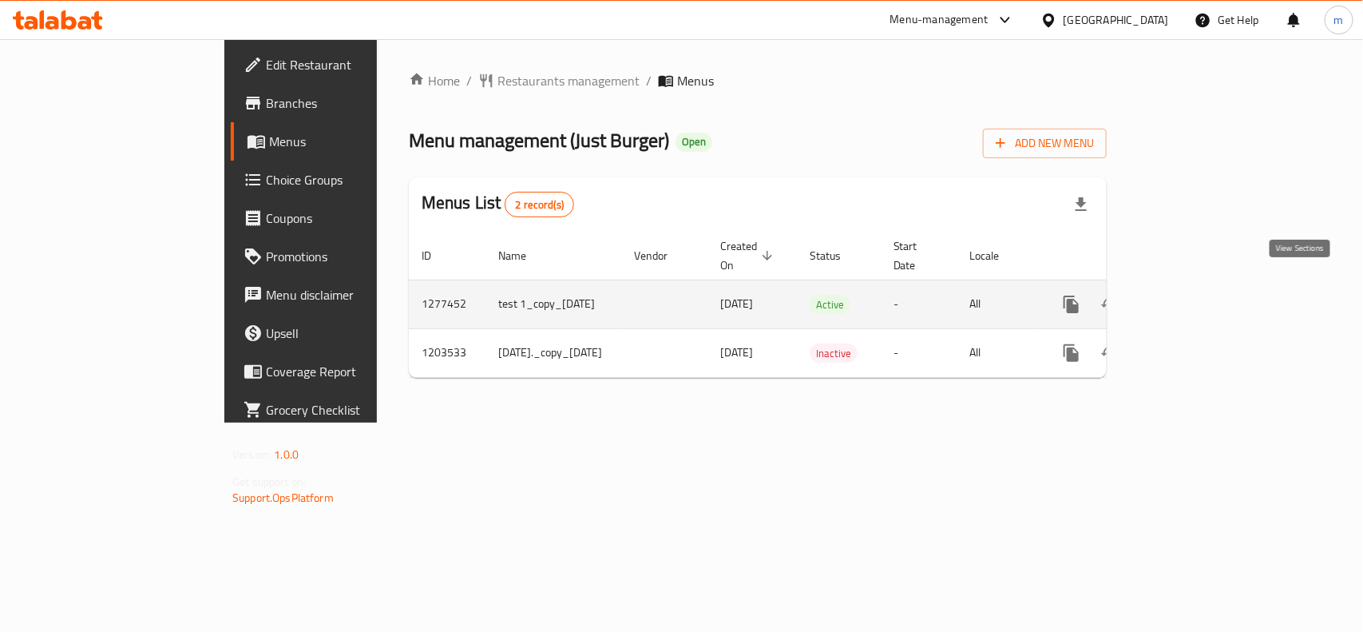
click at [1196, 295] on icon "enhanced table" at bounding box center [1186, 304] width 19 height 19
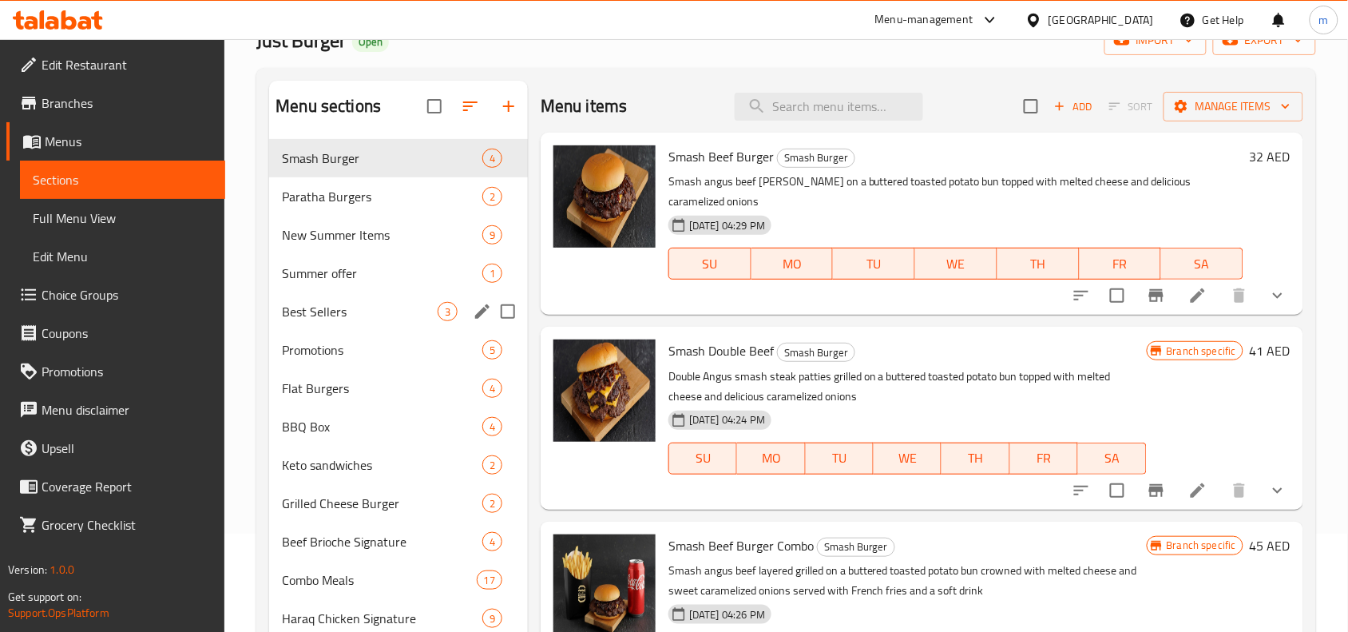
scroll to position [100, 0]
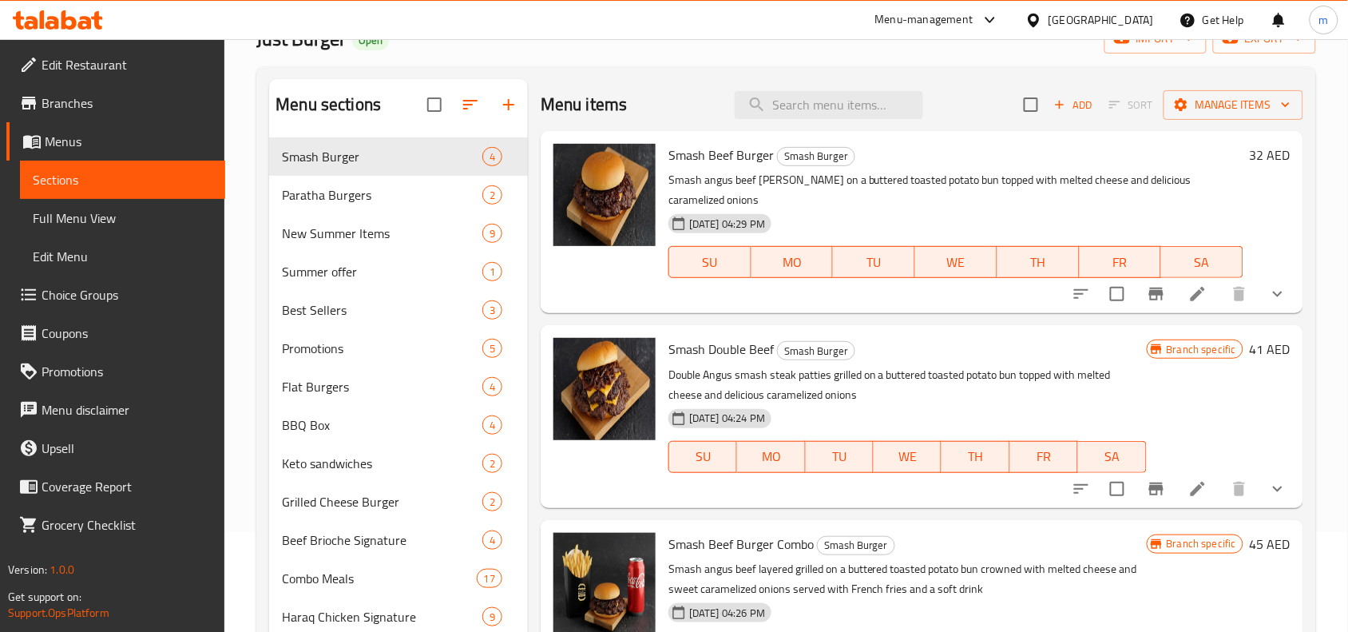
click at [64, 294] on span "Choice Groups" at bounding box center [127, 294] width 171 height 19
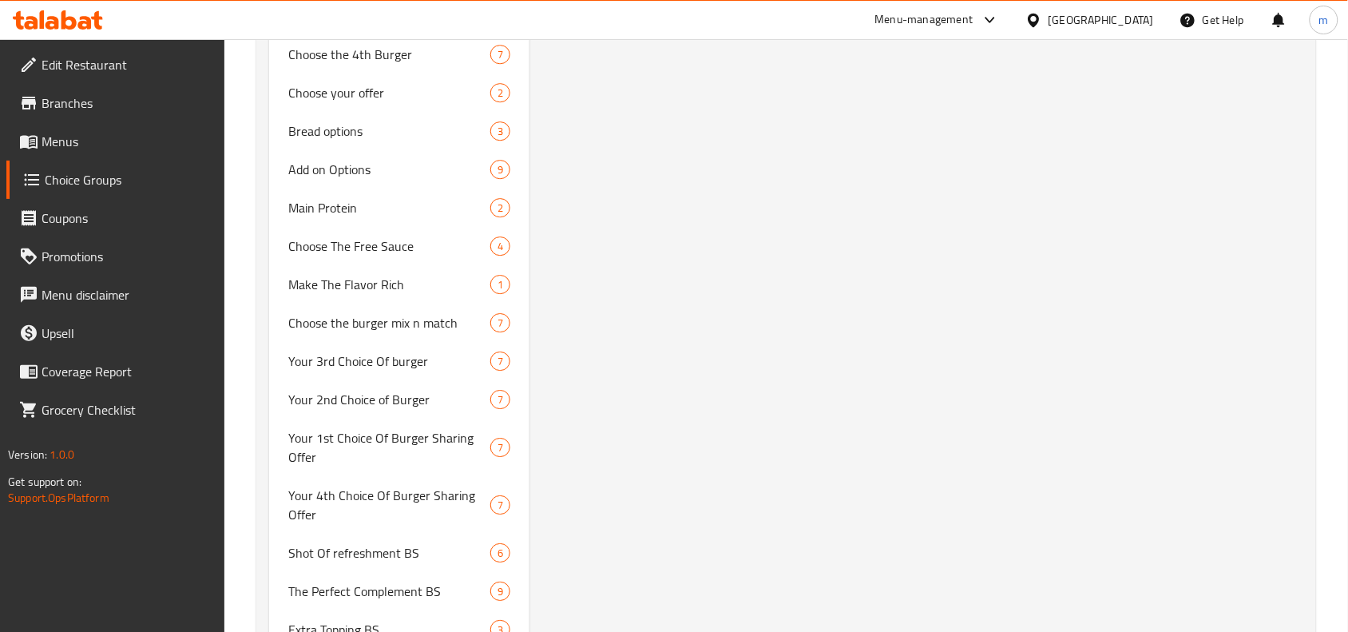
scroll to position [3194, 0]
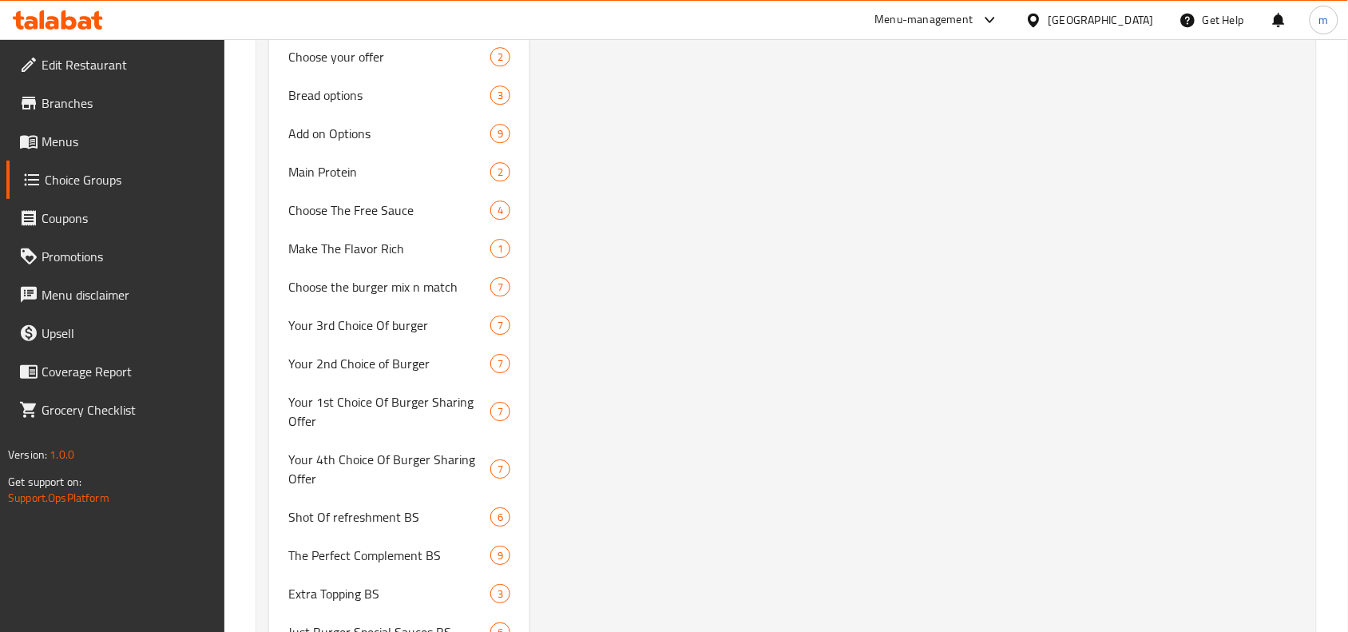
click at [711, 278] on div "Your Choice Of Burger: (ID: 211040) Your Choice Of Burger: ​ اختيارك من البرجر …" at bounding box center [919, 470] width 780 height 6966
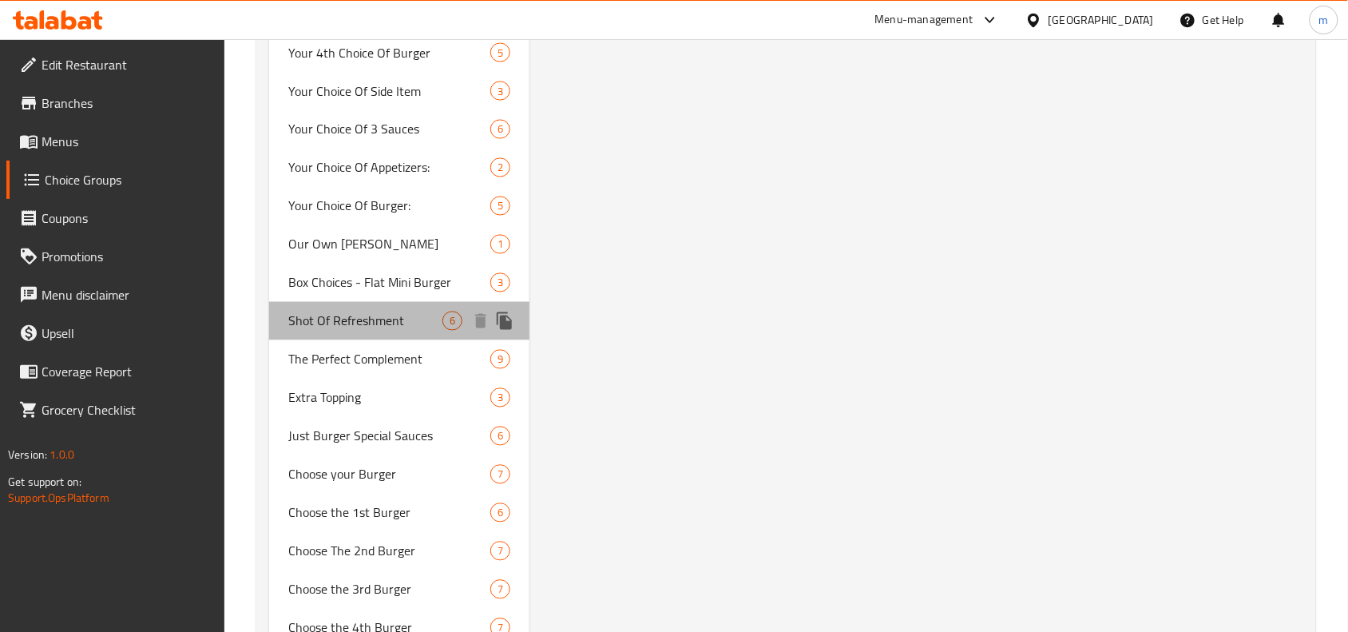
click at [371, 324] on span "Shot Of Refreshment" at bounding box center [365, 320] width 154 height 19
type input "Shot Of Refreshment"
type input "جرعة من الانتعاش"
type input "0"
type input "6"
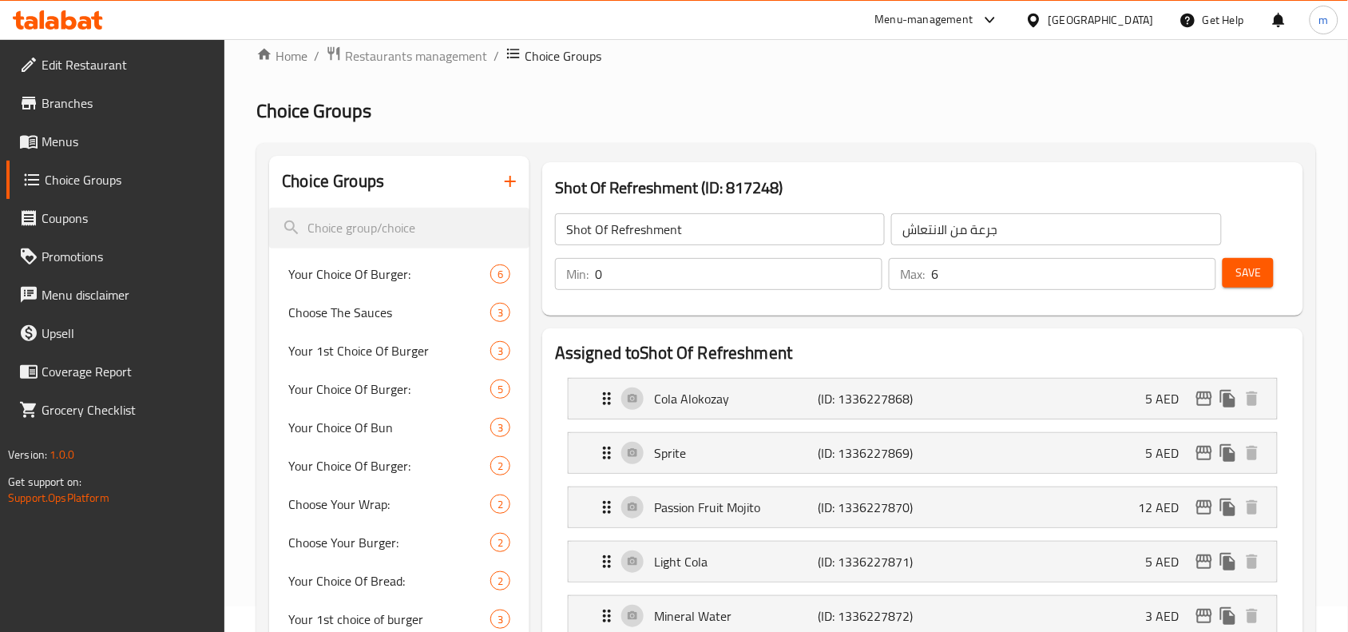
scroll to position [0, 0]
